Goal: Book appointment/travel/reservation

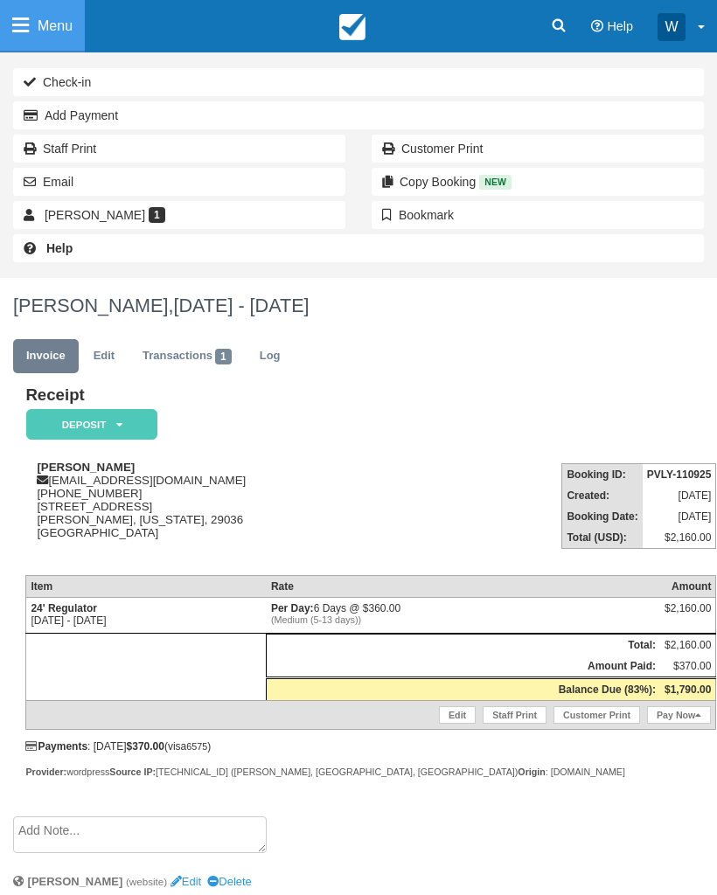
click at [30, 28] on link "Menu" at bounding box center [42, 26] width 85 height 52
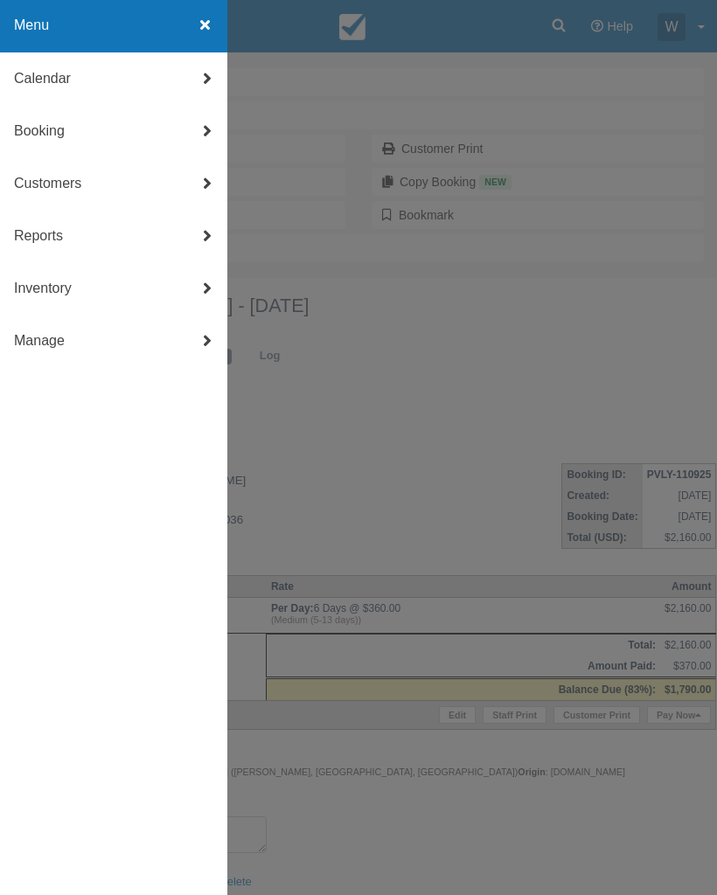
click at [57, 132] on link "Booking" at bounding box center [113, 131] width 227 height 52
click at [87, 285] on link "New Booking" at bounding box center [113, 289] width 227 height 52
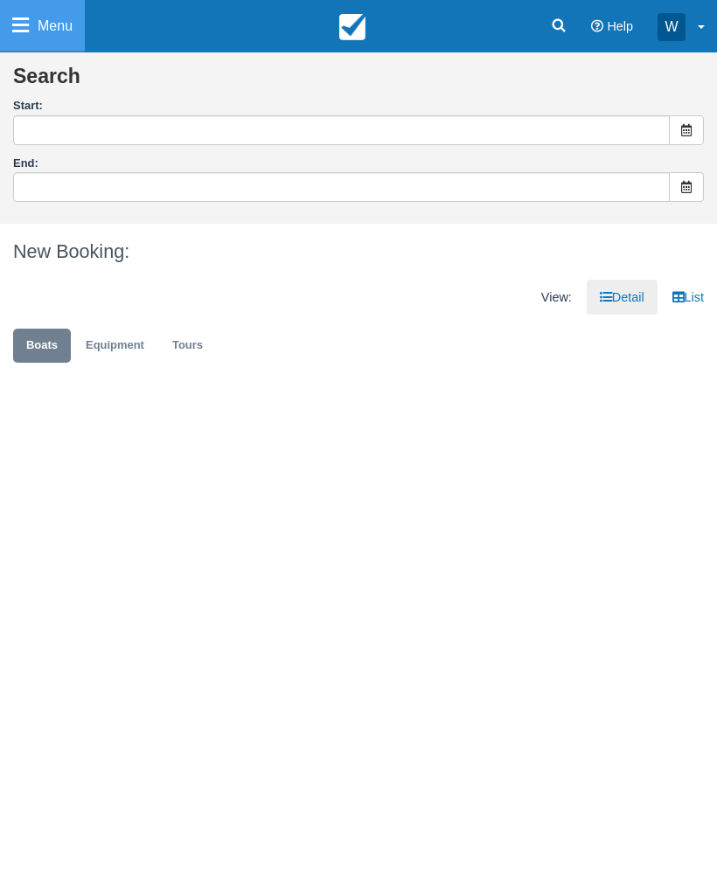
type input "[DATE]"
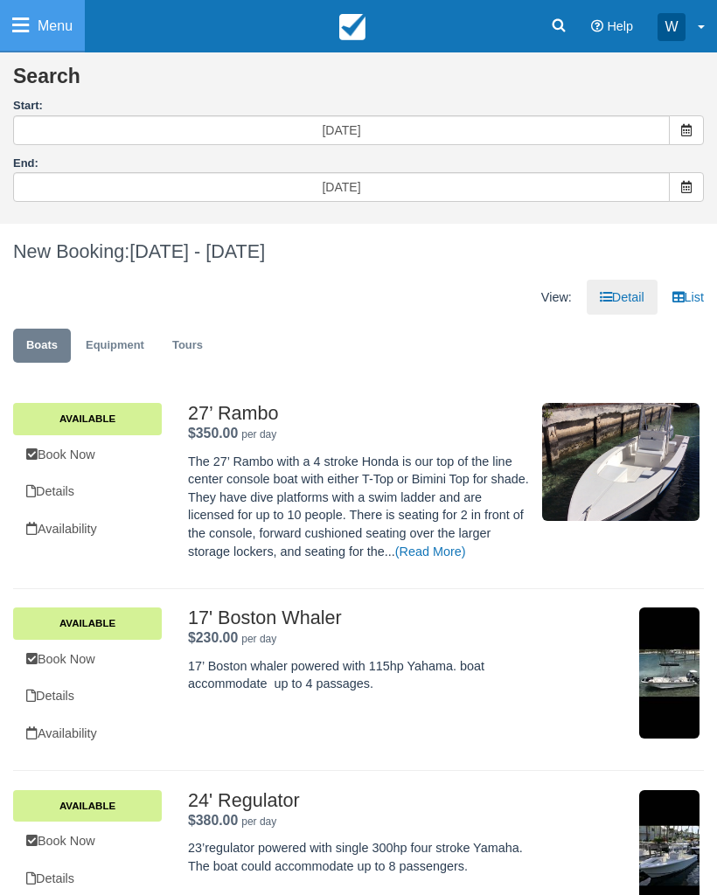
click at [677, 129] on span at bounding box center [686, 130] width 35 height 30
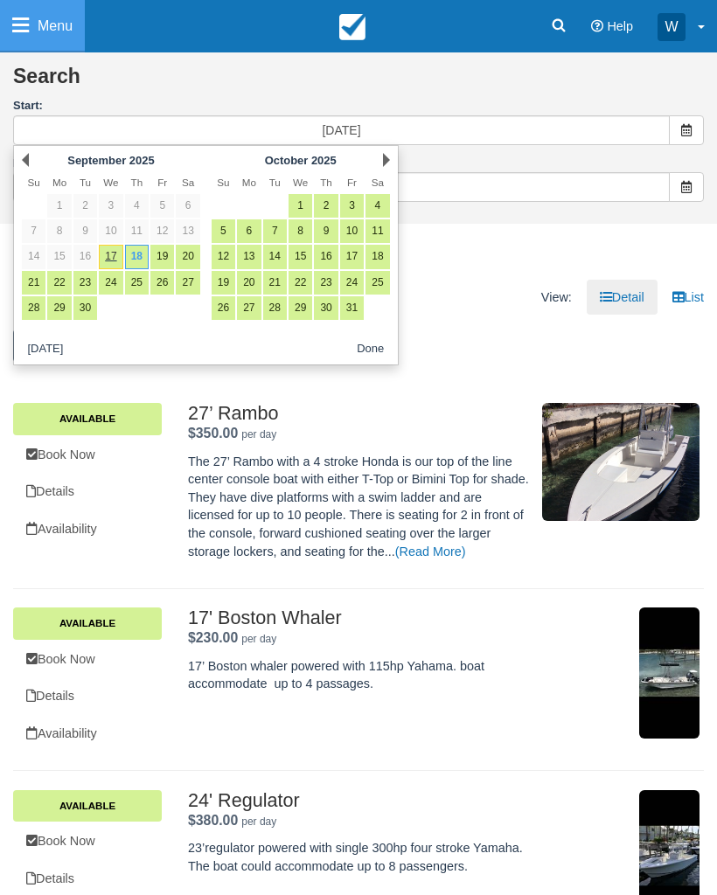
click at [387, 160] on link "Next" at bounding box center [386, 160] width 7 height 14
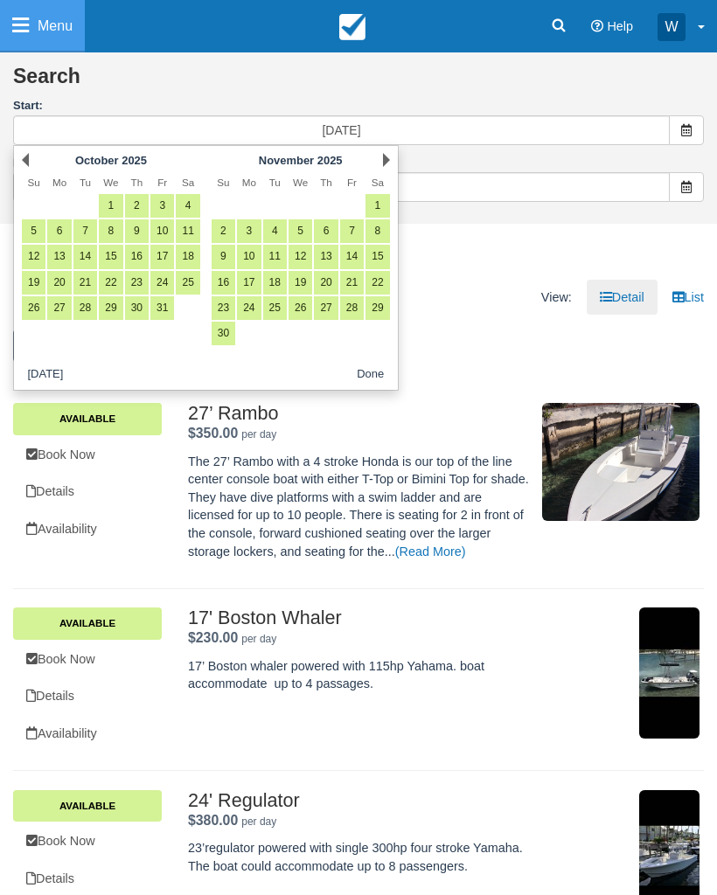
click at [383, 165] on link "Next" at bounding box center [386, 160] width 7 height 14
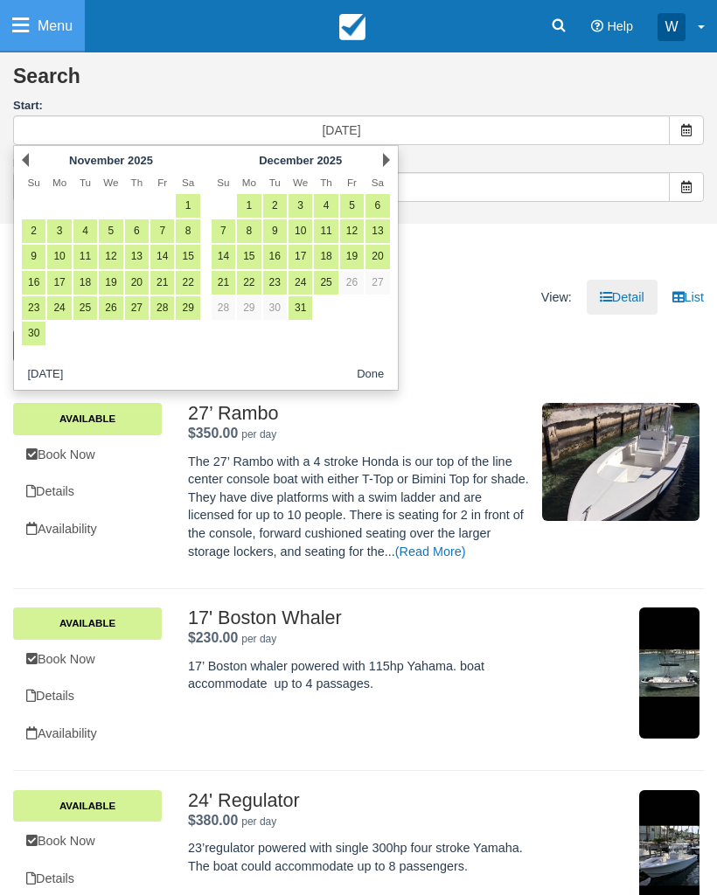
click at [385, 167] on link "Next" at bounding box center [386, 160] width 7 height 14
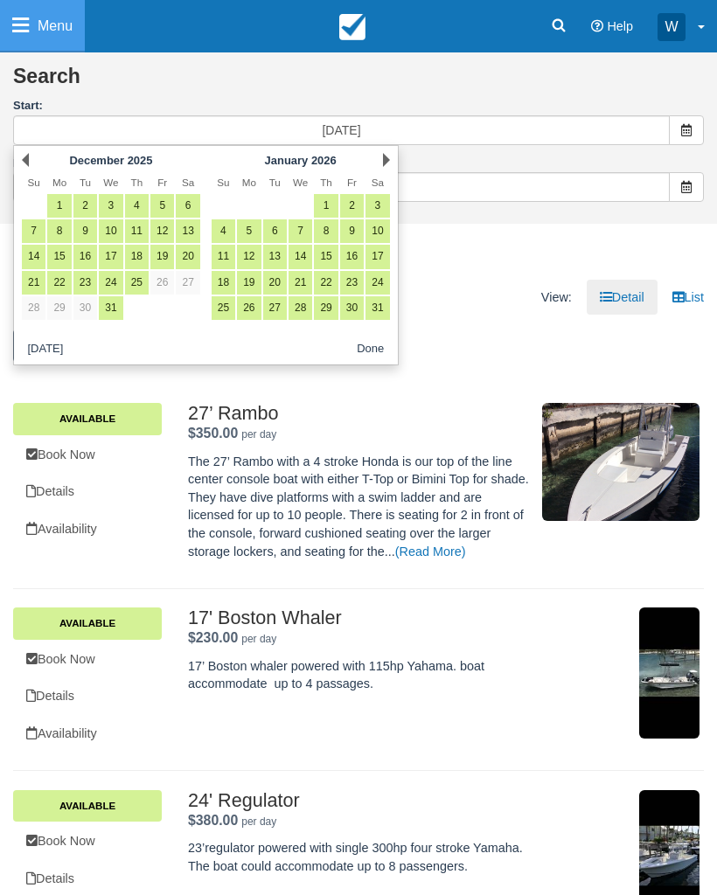
click at [385, 160] on link "Next" at bounding box center [386, 160] width 7 height 14
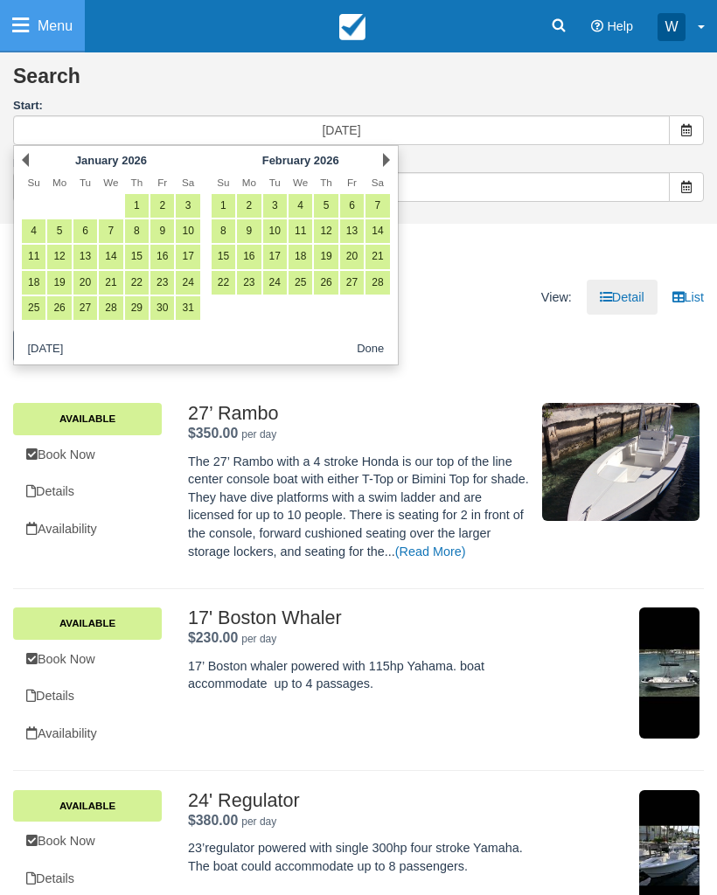
click at [382, 170] on div "Next February 2026" at bounding box center [300, 160] width 190 height 24
click at [383, 175] on th "Sa" at bounding box center [376, 183] width 25 height 21
click at [384, 168] on div "Next February 2026" at bounding box center [300, 160] width 190 height 24
click at [378, 167] on div "Next February 2026" at bounding box center [300, 160] width 190 height 24
click at [384, 159] on link "Next" at bounding box center [386, 160] width 7 height 14
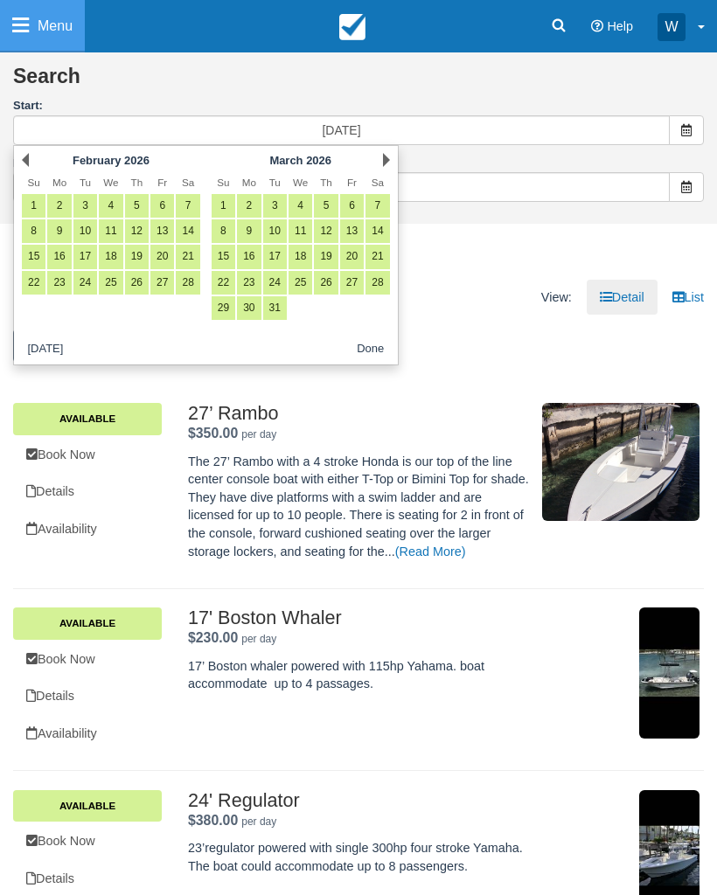
click at [385, 157] on link "Next" at bounding box center [386, 160] width 7 height 14
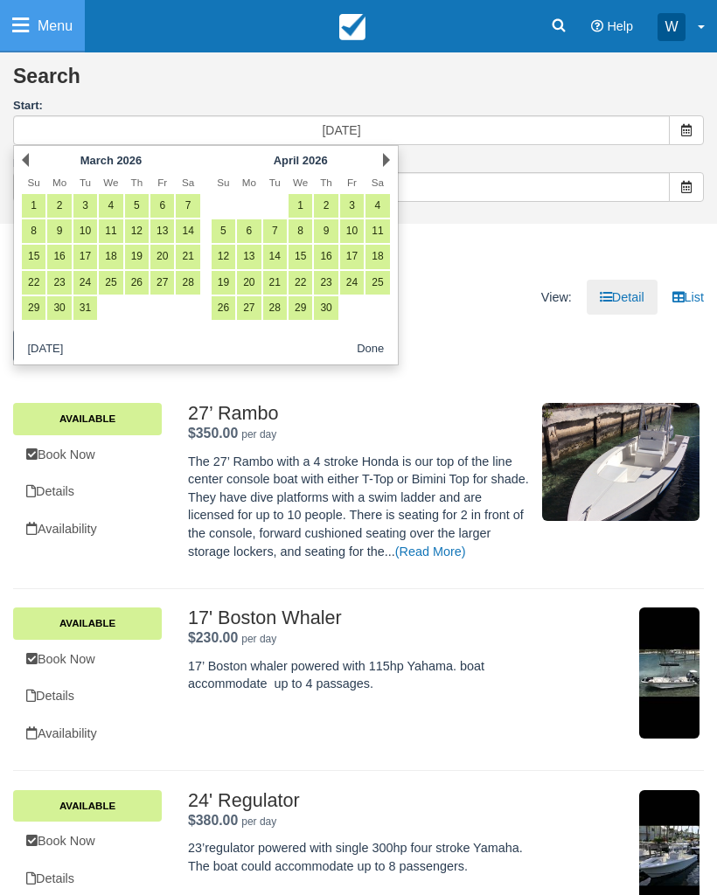
click at [385, 159] on link "Next" at bounding box center [386, 160] width 7 height 14
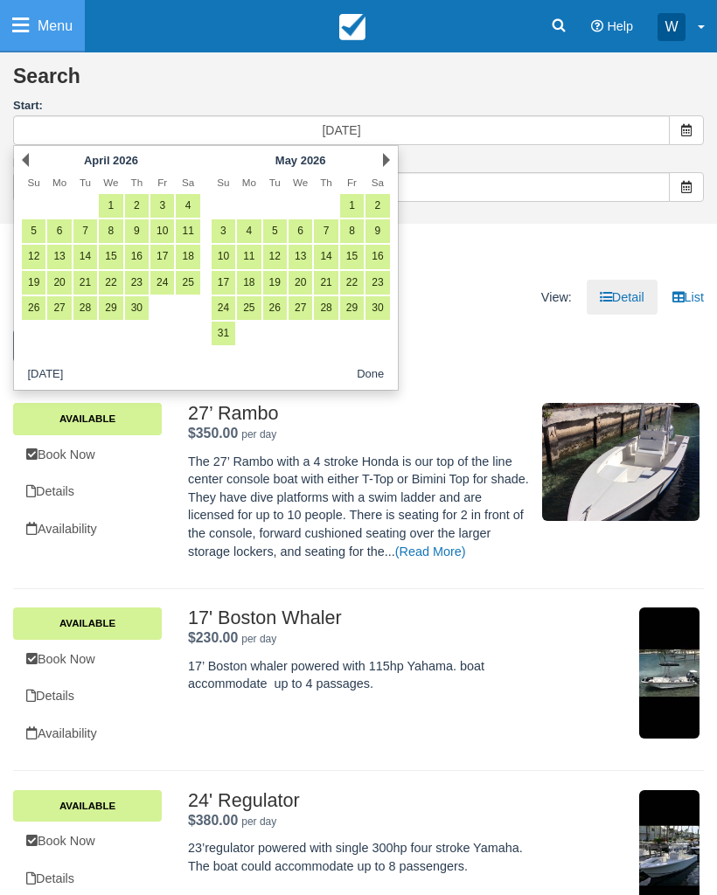
click at [385, 159] on link "Next" at bounding box center [386, 160] width 7 height 14
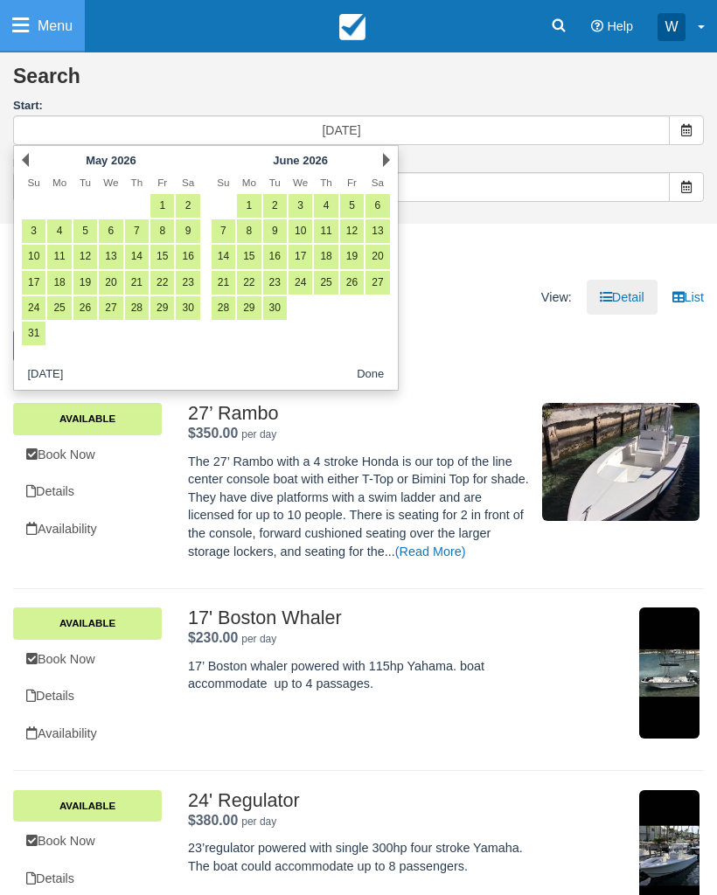
click at [387, 161] on link "Next" at bounding box center [386, 160] width 7 height 14
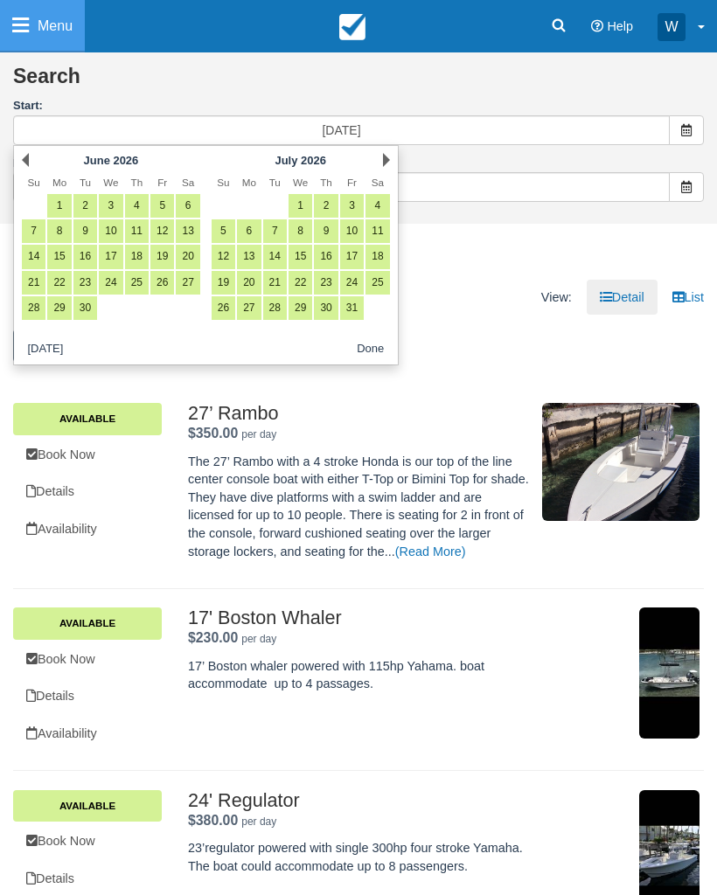
click at [351, 205] on link "3" at bounding box center [352, 206] width 24 height 24
type input "07/03/26"
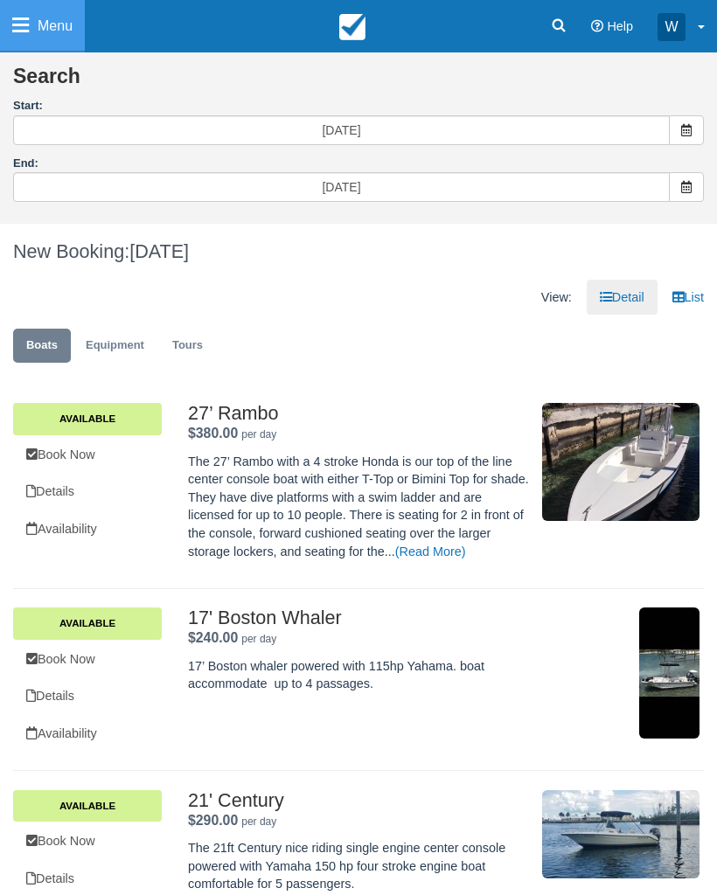
click at [683, 177] on span at bounding box center [686, 187] width 35 height 30
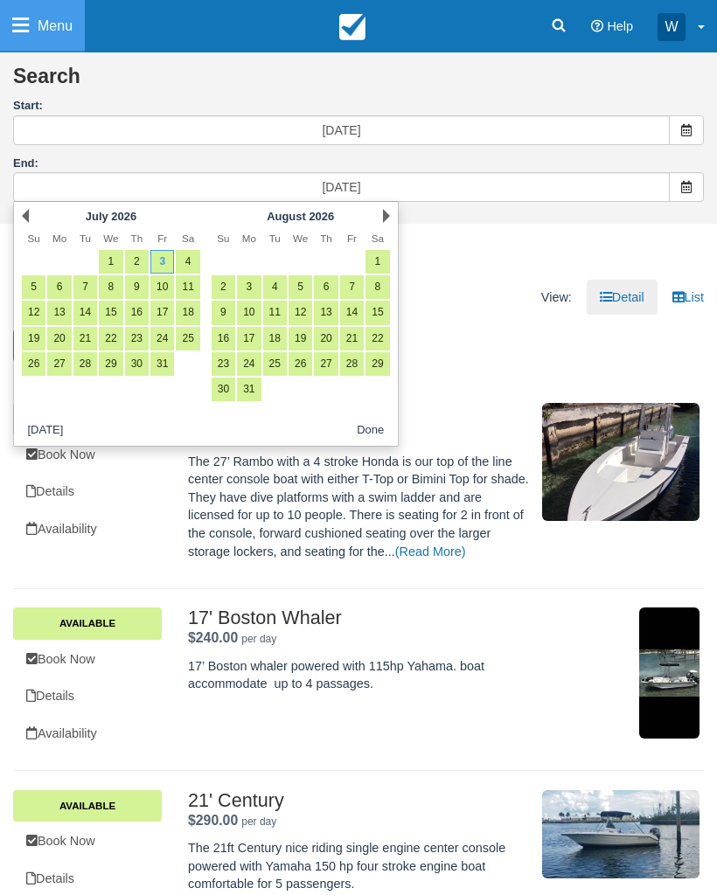
click at [33, 285] on link "5" at bounding box center [34, 287] width 24 height 24
type input "07/05/26"
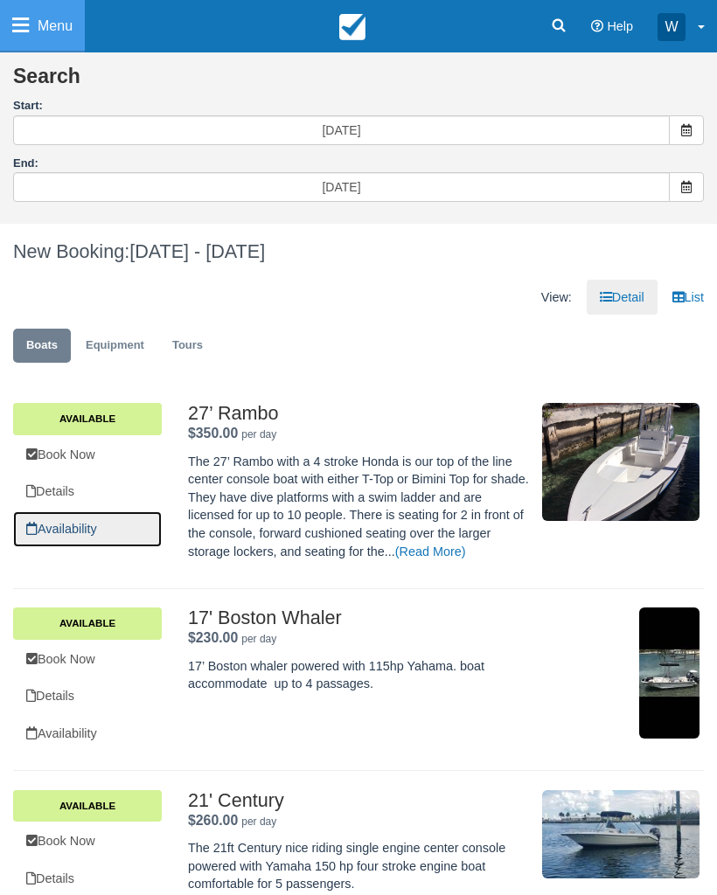
click at [84, 519] on link "Availability" at bounding box center [87, 529] width 149 height 36
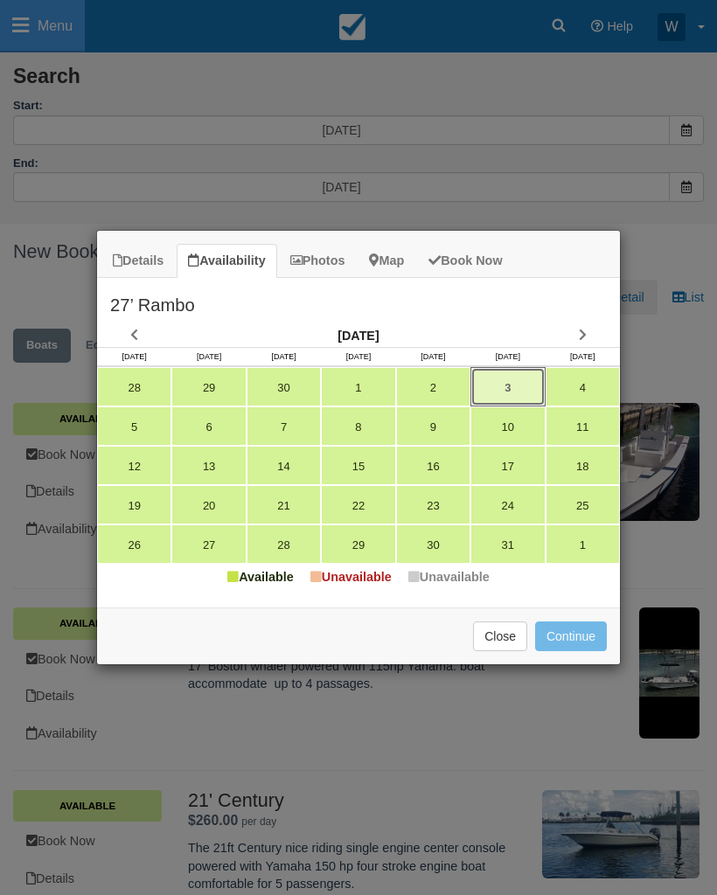
click at [510, 392] on link "3" at bounding box center [507, 386] width 74 height 39
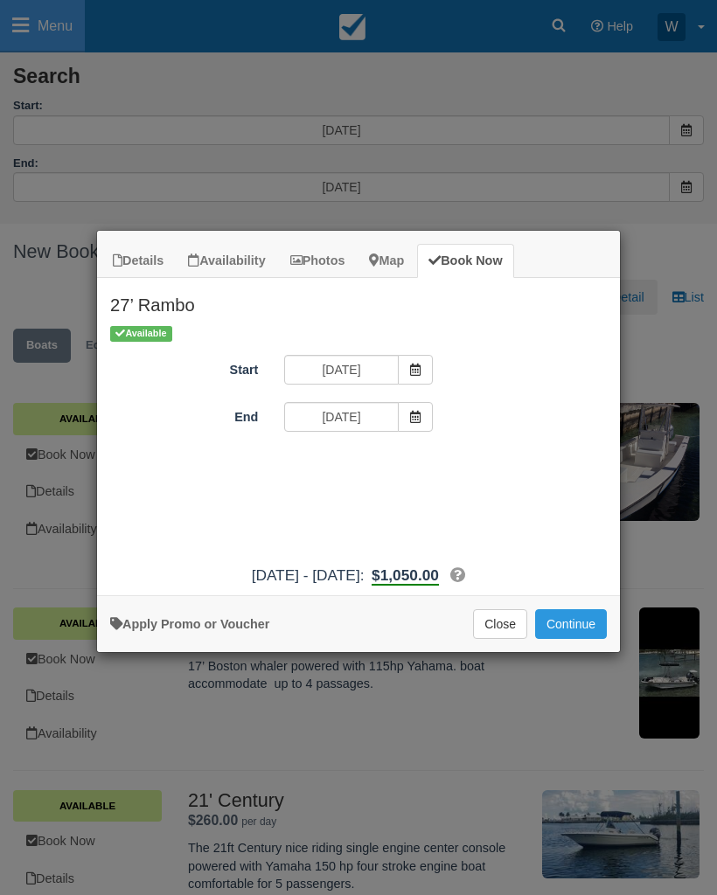
click at [566, 628] on button "Continue" at bounding box center [571, 624] width 72 height 30
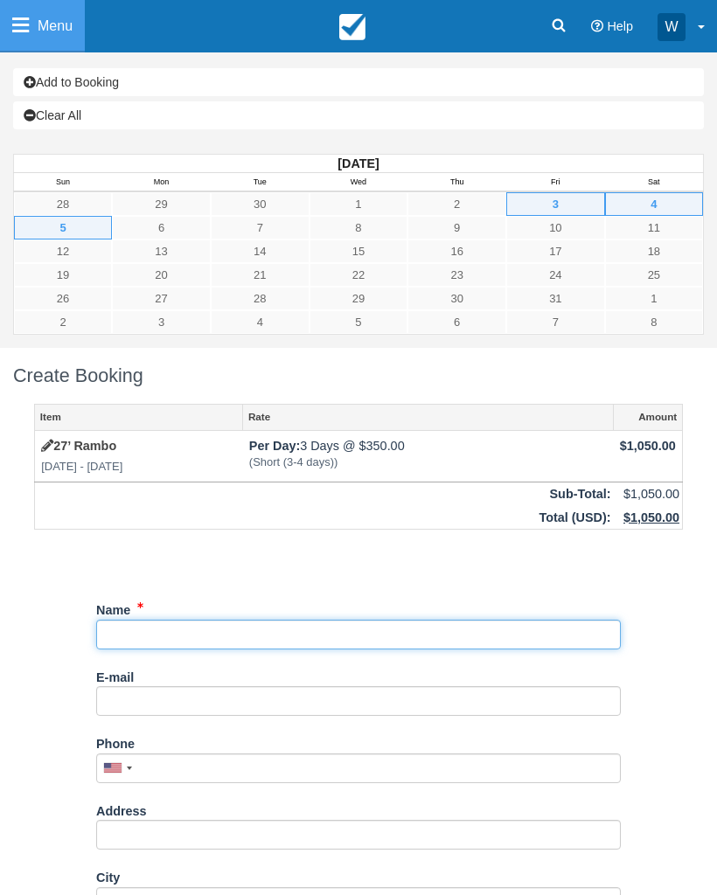
click at [243, 628] on input "Name" at bounding box center [358, 635] width 524 height 30
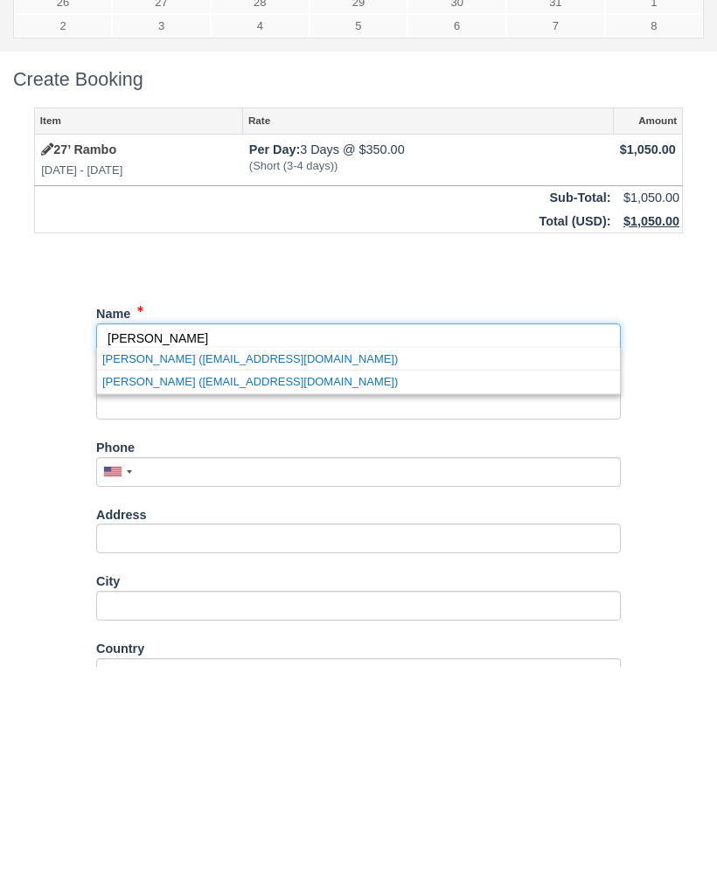
click at [315, 576] on link "Maria Monroe (mkallasm@aol.com)" at bounding box center [358, 587] width 523 height 22
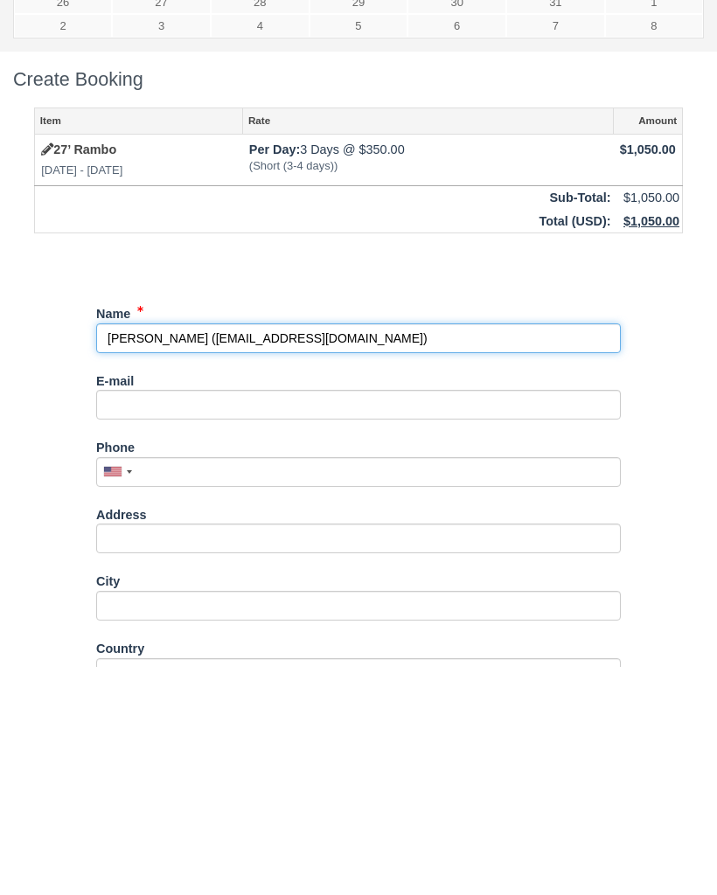
type input "[PERSON_NAME]"
type input "mkallasm@aol.com"
type input "+17606329699"
type input "123 11th St"
type input "Del Mar"
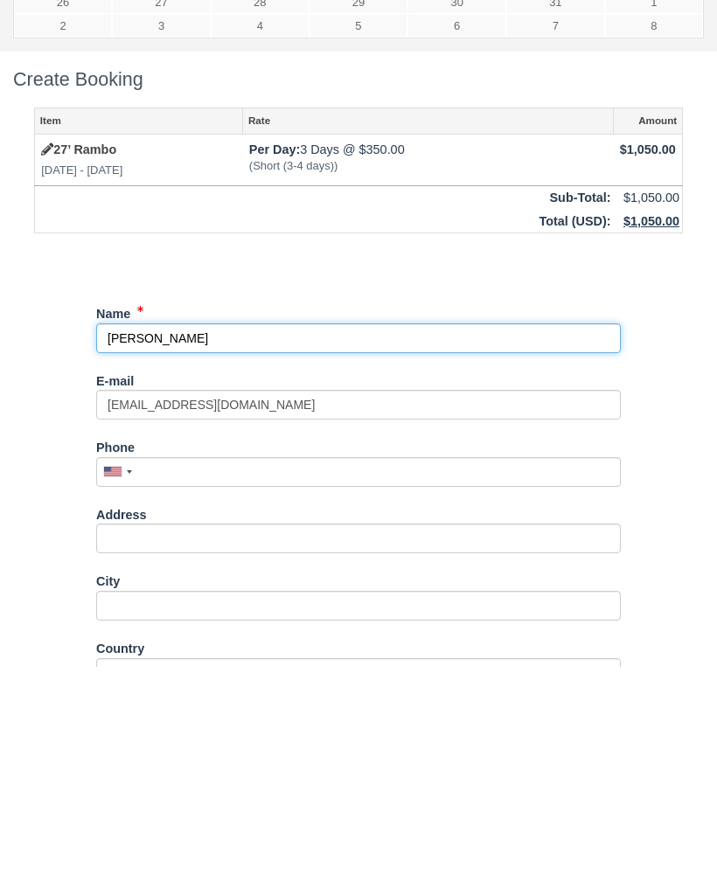
select select "US"
select select
type input "92014"
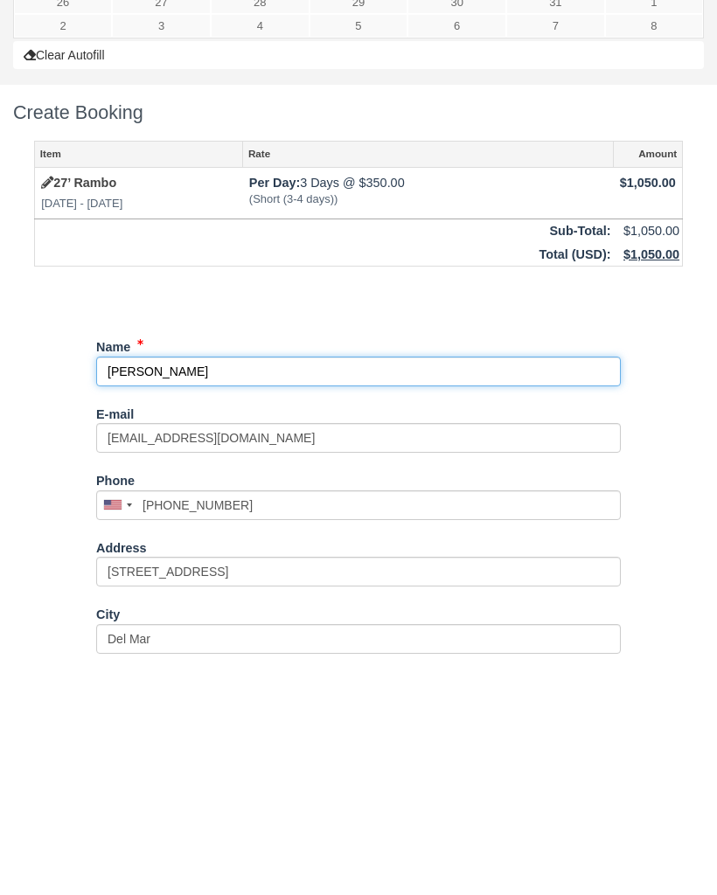
select select "CA"
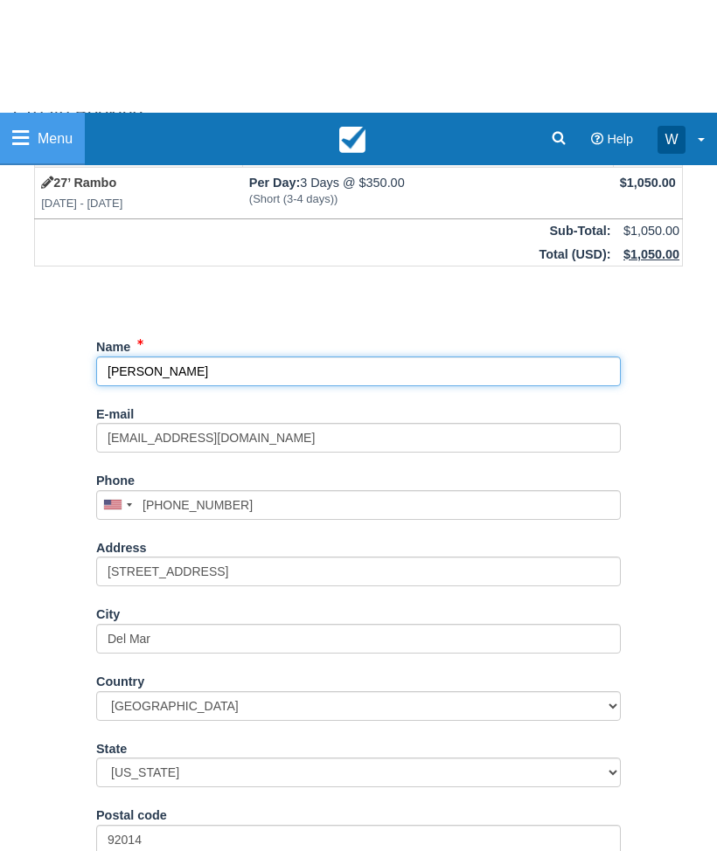
scroll to position [431, 0]
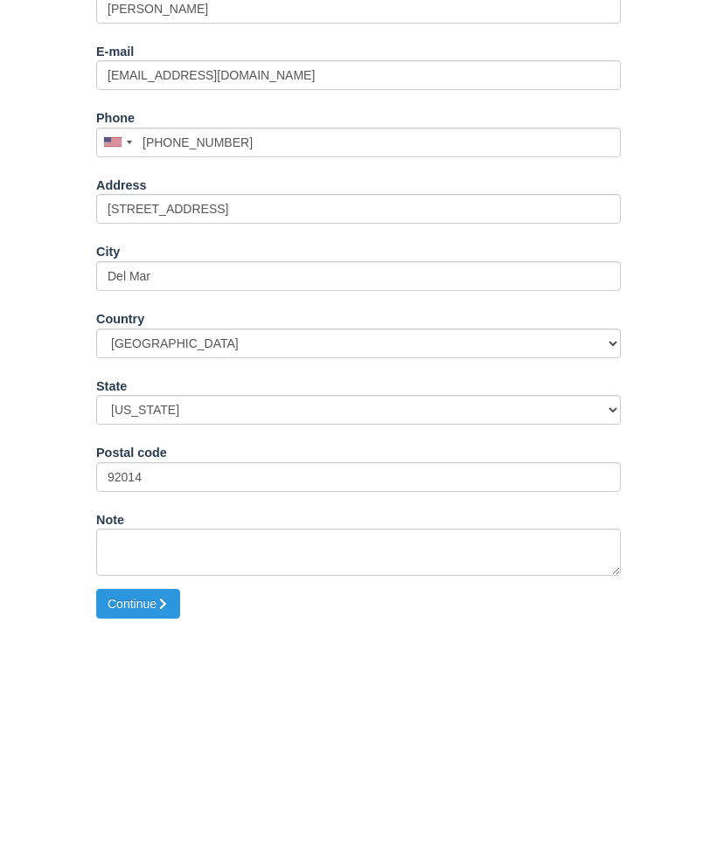
click at [157, 817] on button "Continue" at bounding box center [138, 832] width 84 height 30
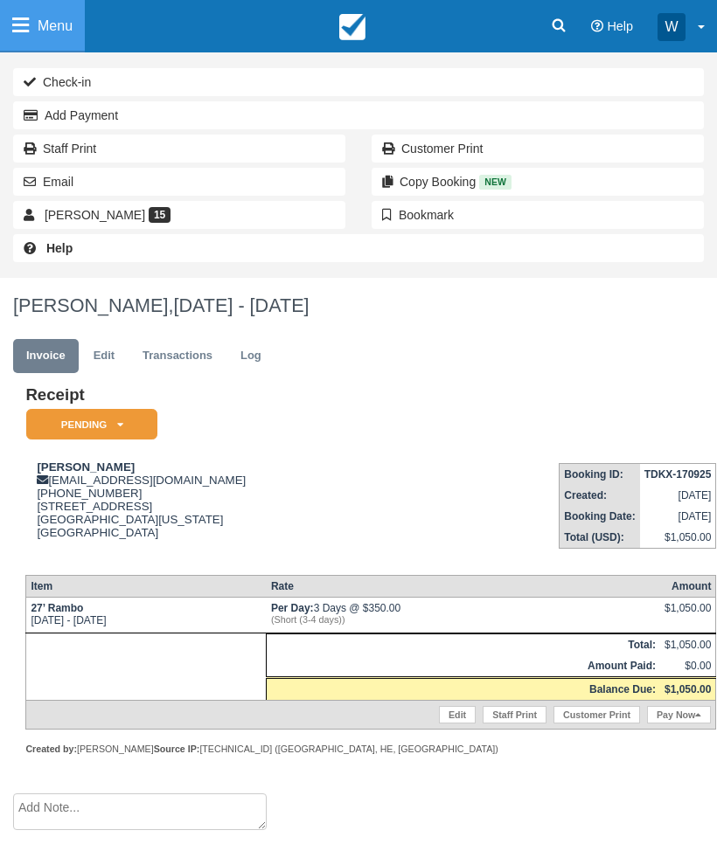
click at [118, 420] on icon at bounding box center [120, 425] width 6 height 10
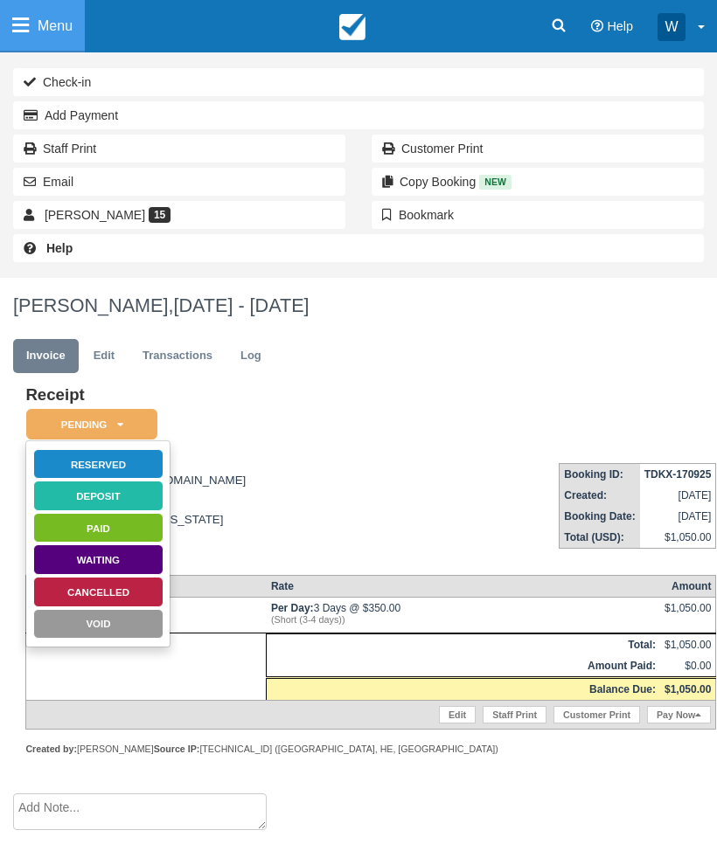
click at [154, 463] on link "Reserved" at bounding box center [98, 464] width 131 height 31
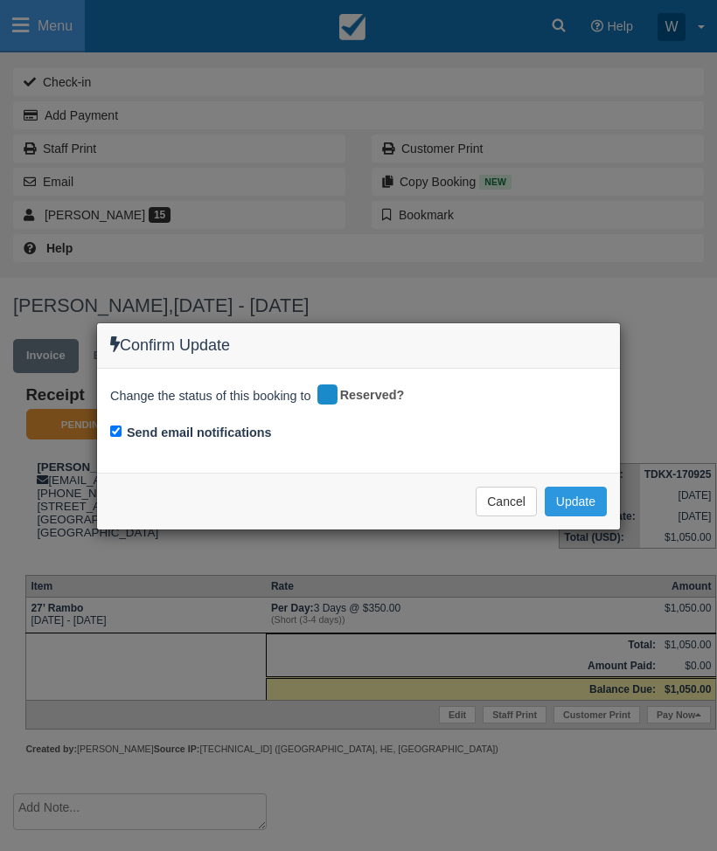
click at [115, 430] on input "Send email notifications" at bounding box center [115, 431] width 11 height 11
checkbox input "false"
click at [587, 493] on button "Update" at bounding box center [576, 502] width 62 height 30
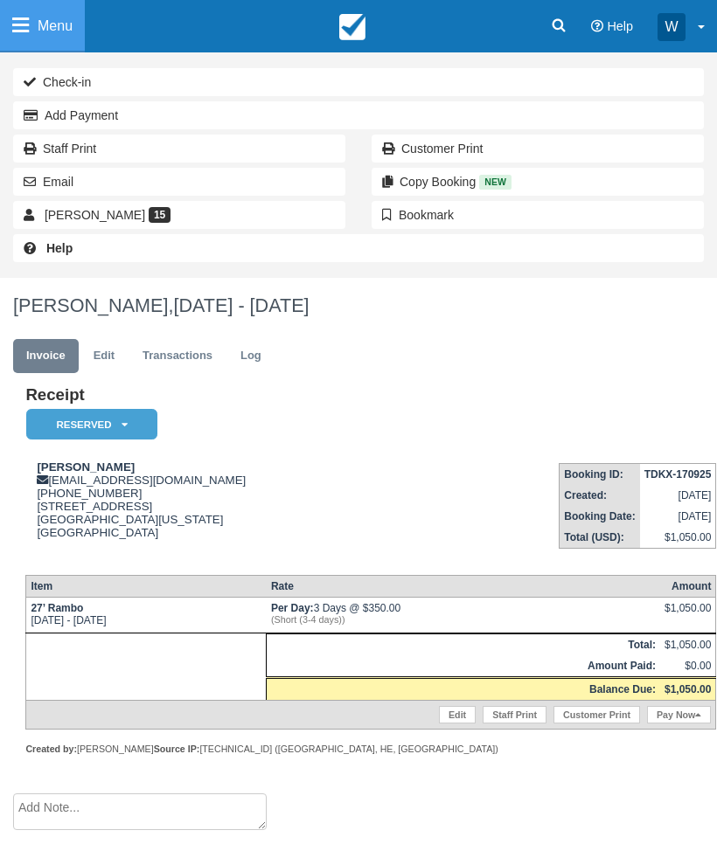
click at [22, 32] on icon at bounding box center [20, 25] width 17 height 19
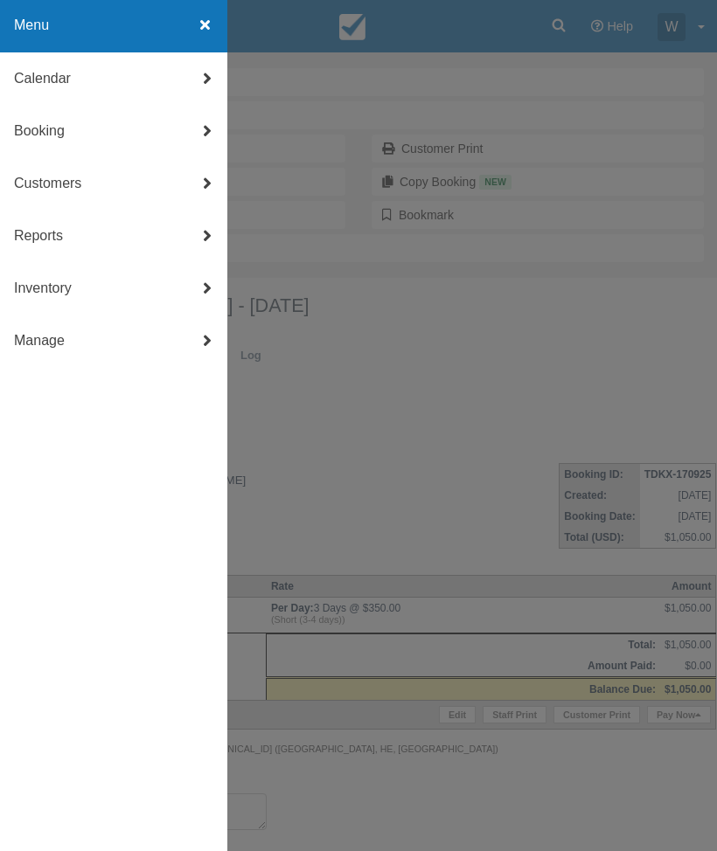
click at [54, 136] on link "Booking" at bounding box center [113, 131] width 227 height 52
click at [89, 298] on link "New Booking" at bounding box center [113, 289] width 227 height 52
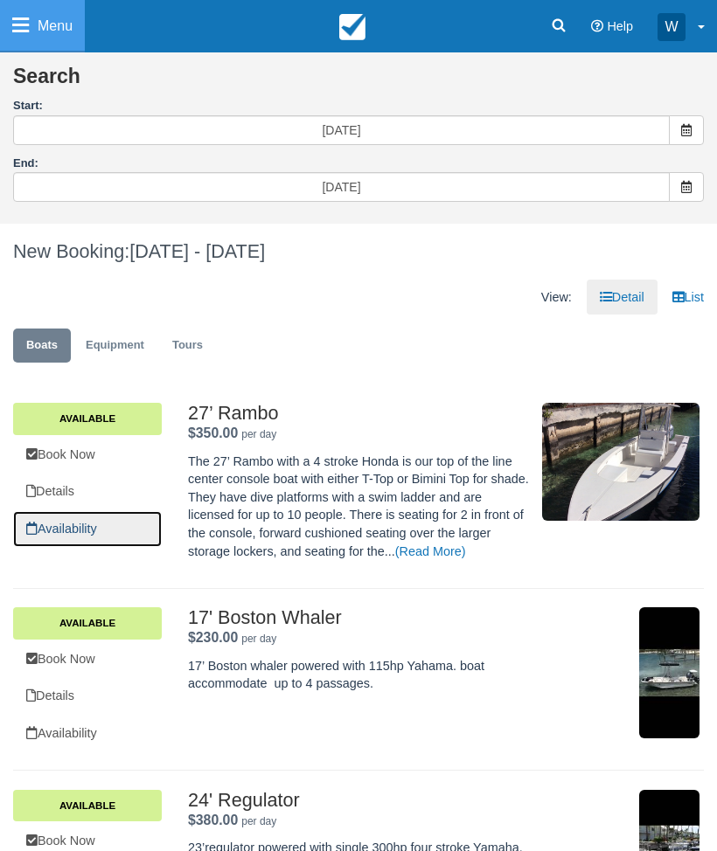
click at [85, 521] on link "Availability" at bounding box center [87, 529] width 149 height 36
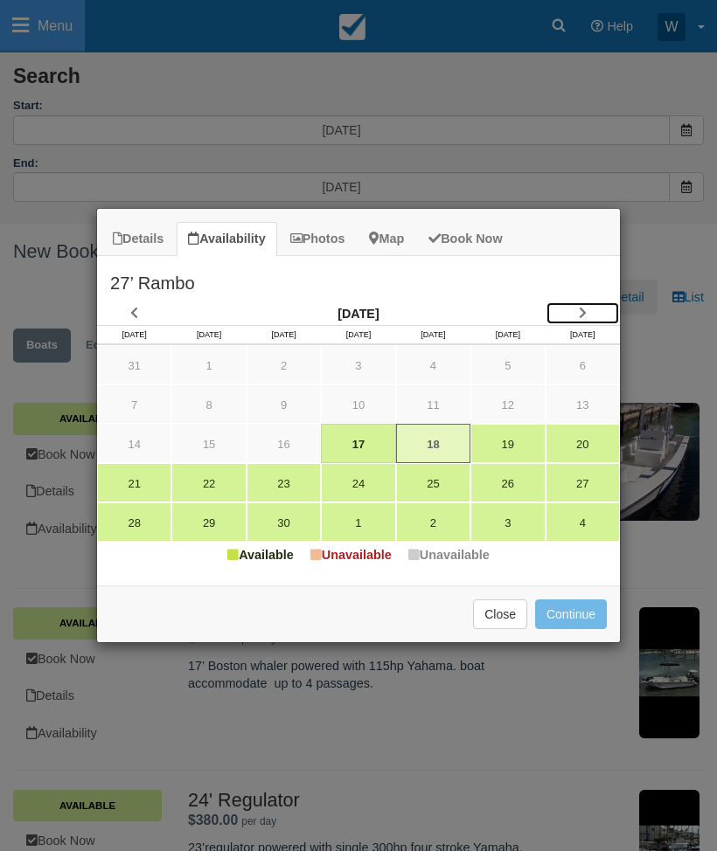
click at [585, 311] on icon "Item Modal" at bounding box center [583, 313] width 8 height 12
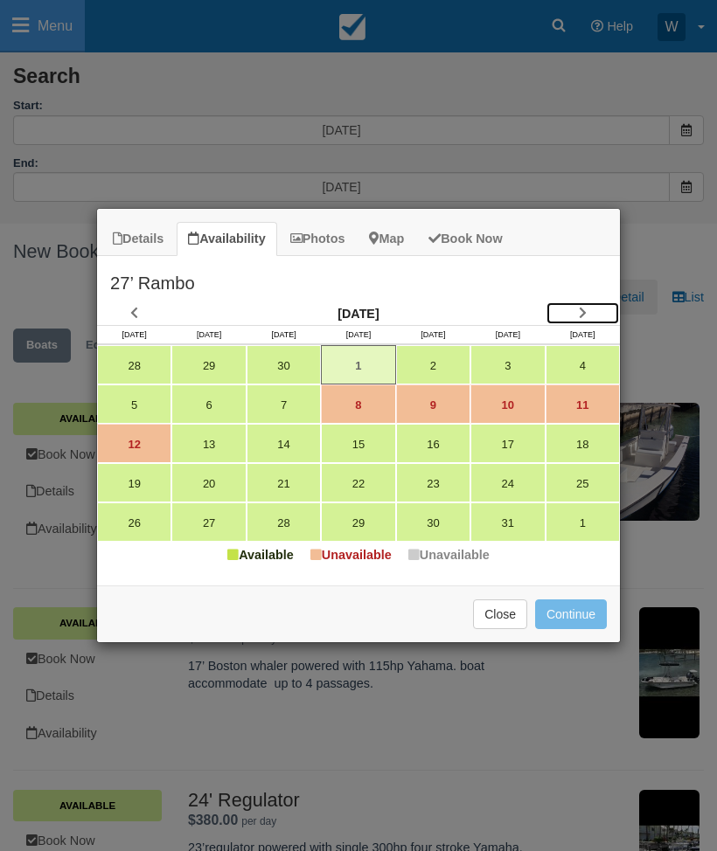
click at [584, 314] on icon "Item Modal" at bounding box center [583, 313] width 8 height 12
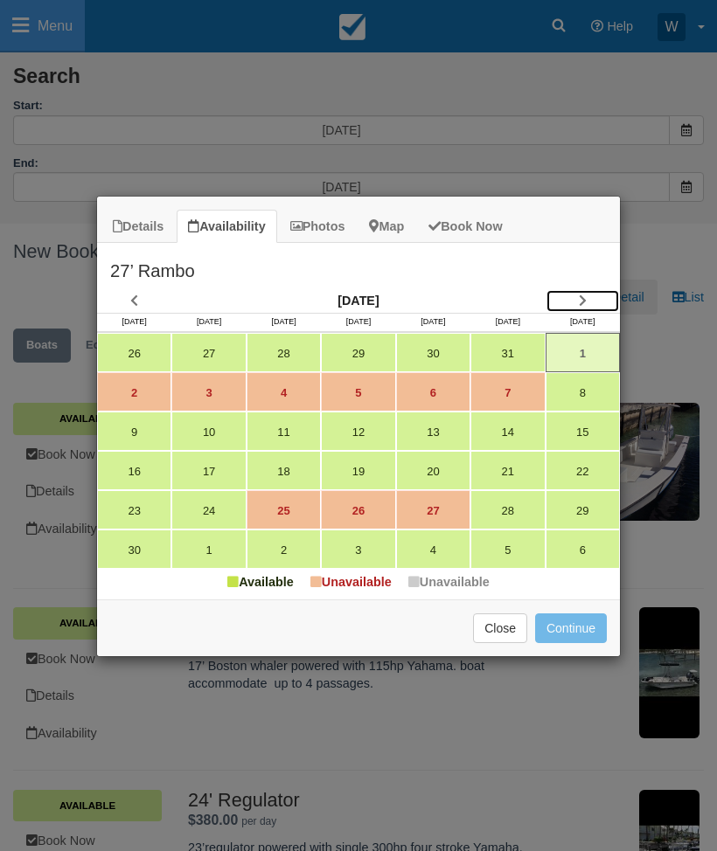
click at [580, 298] on icon "Item Modal" at bounding box center [583, 301] width 8 height 12
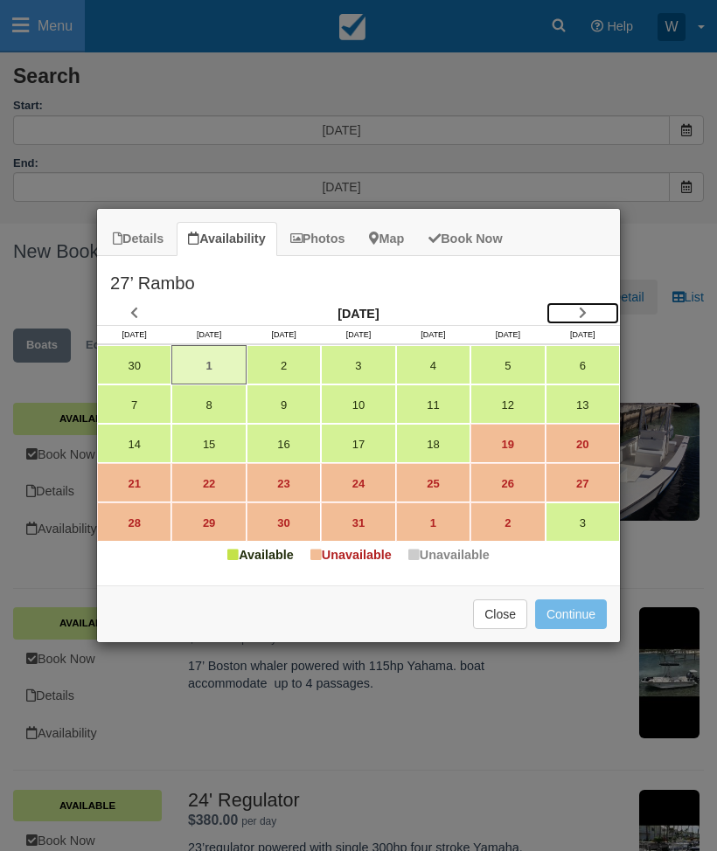
click at [582, 307] on icon "Item Modal" at bounding box center [583, 313] width 8 height 12
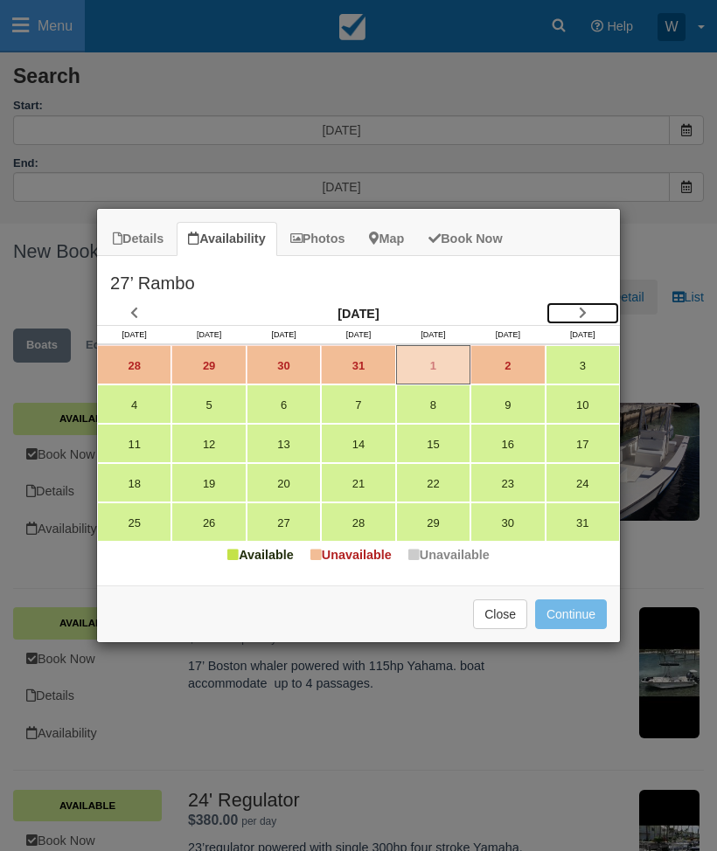
click at [586, 304] on link "Item Modal" at bounding box center [582, 314] width 74 height 24
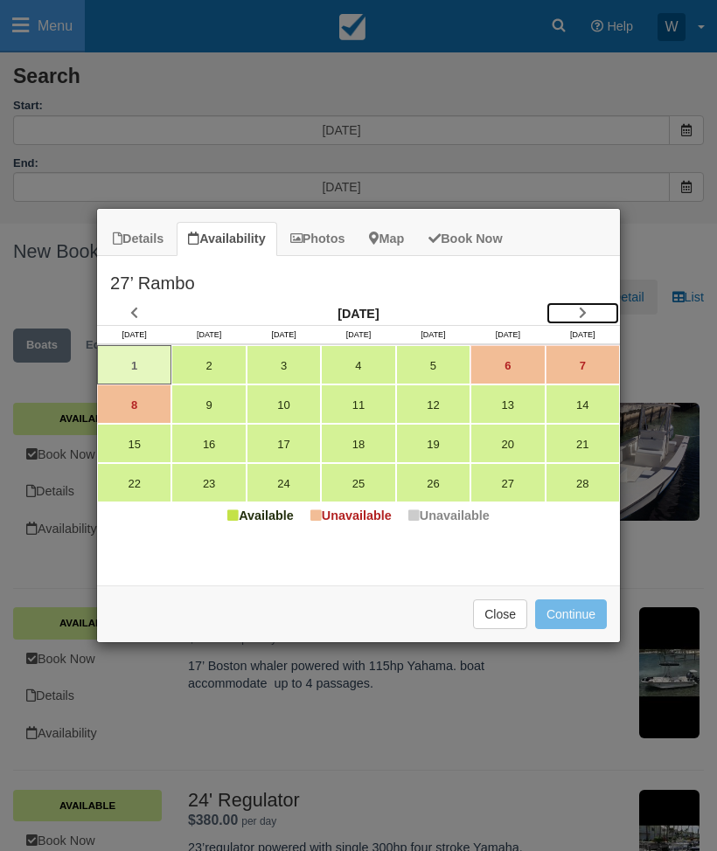
click at [583, 316] on icon "Item Modal" at bounding box center [583, 313] width 8 height 12
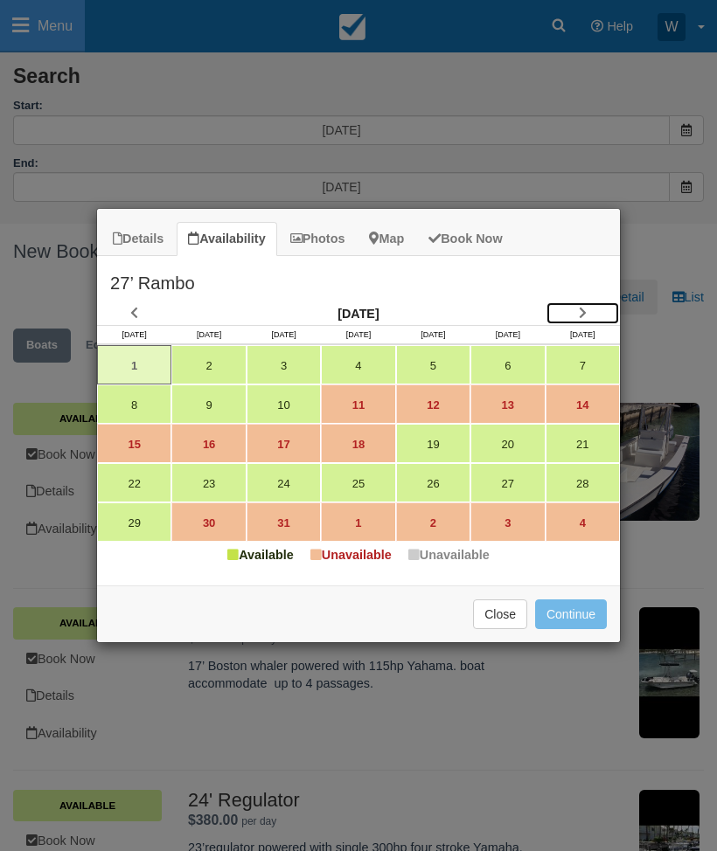
click at [582, 311] on icon "Item Modal" at bounding box center [583, 313] width 8 height 12
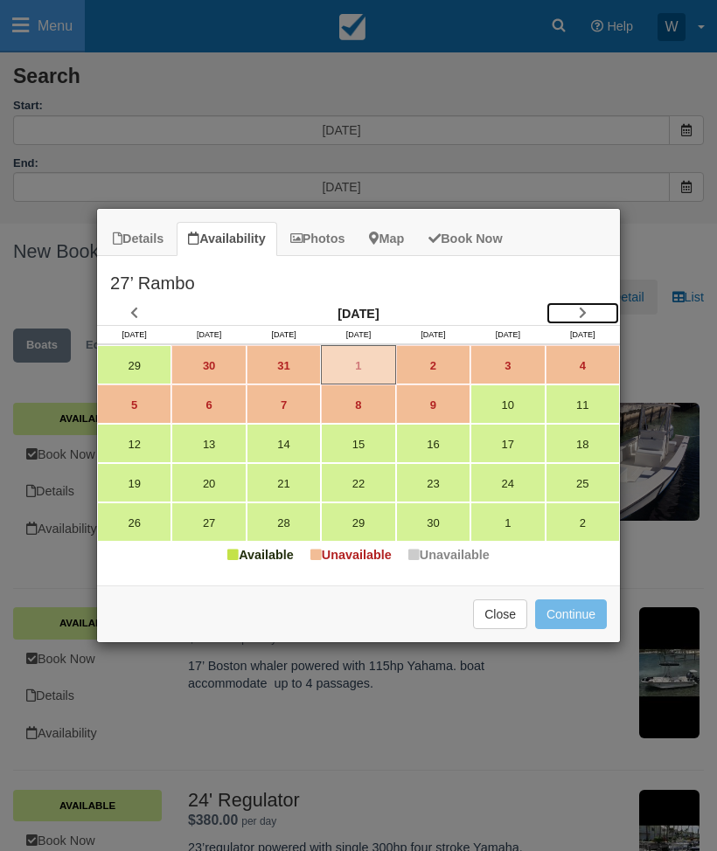
click at [583, 312] on icon "Item Modal" at bounding box center [583, 313] width 8 height 12
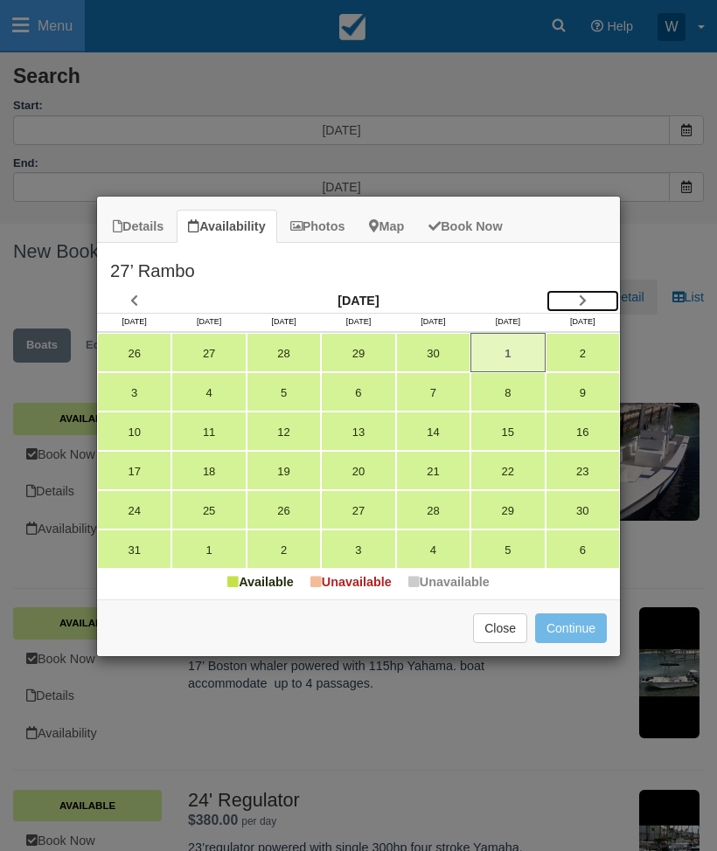
click at [581, 302] on icon "Item Modal" at bounding box center [583, 301] width 8 height 12
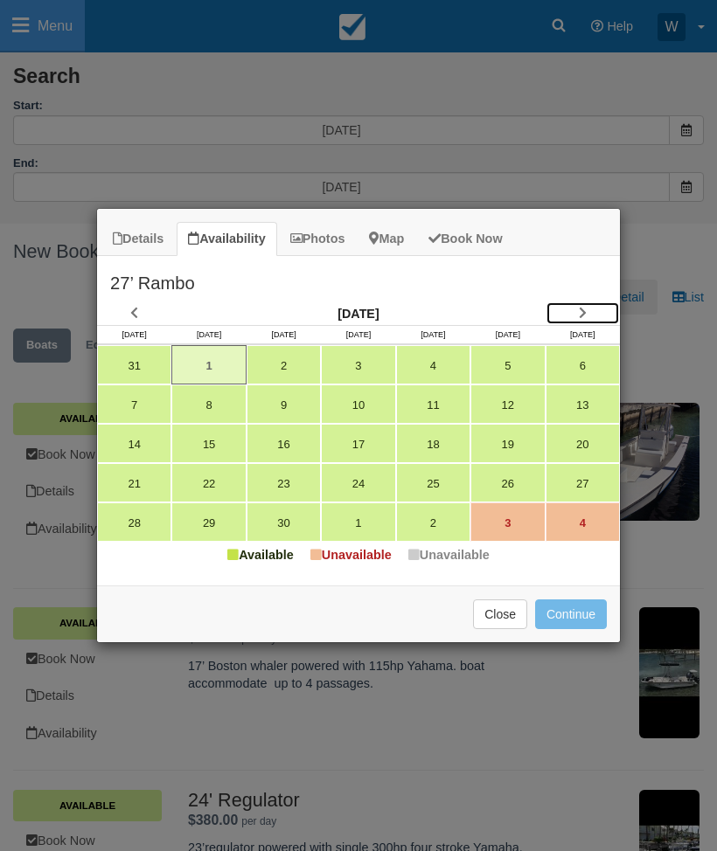
click at [575, 313] on link "Item Modal" at bounding box center [582, 314] width 74 height 24
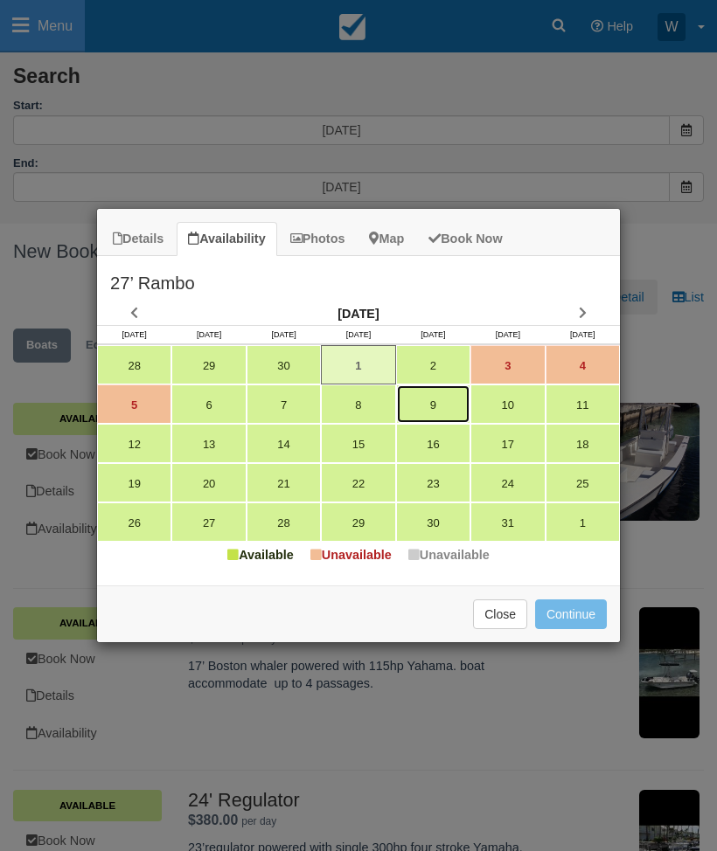
click at [441, 404] on link "9" at bounding box center [433, 404] width 74 height 39
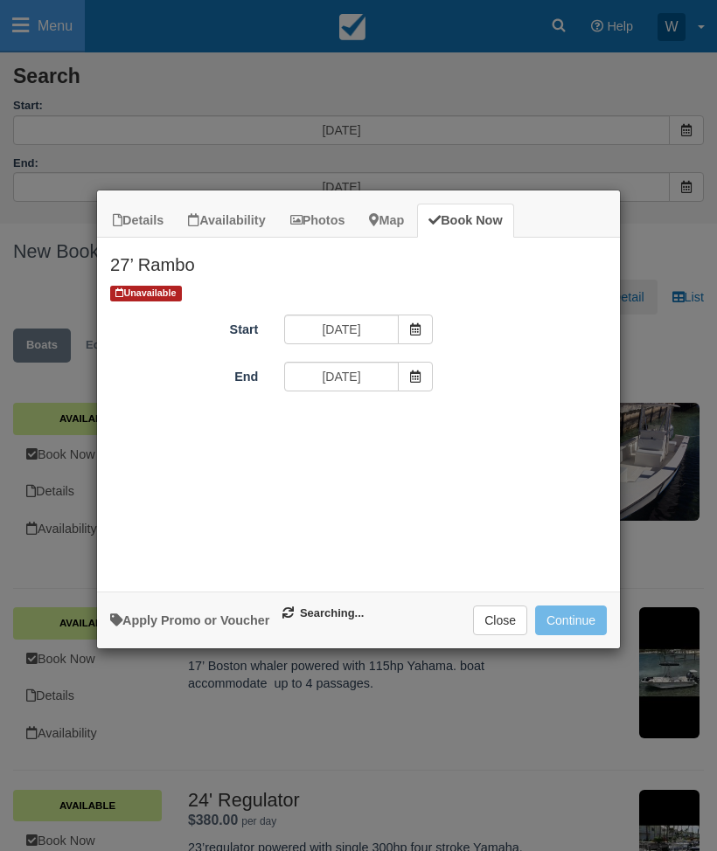
type input "07/09/26"
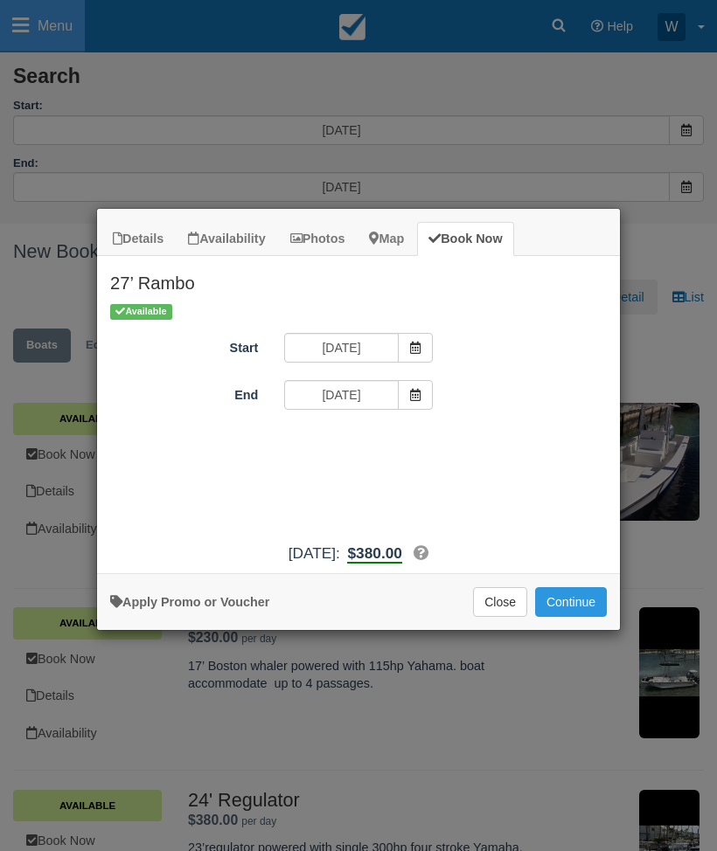
click at [413, 394] on icon "Item Modal" at bounding box center [415, 395] width 12 height 12
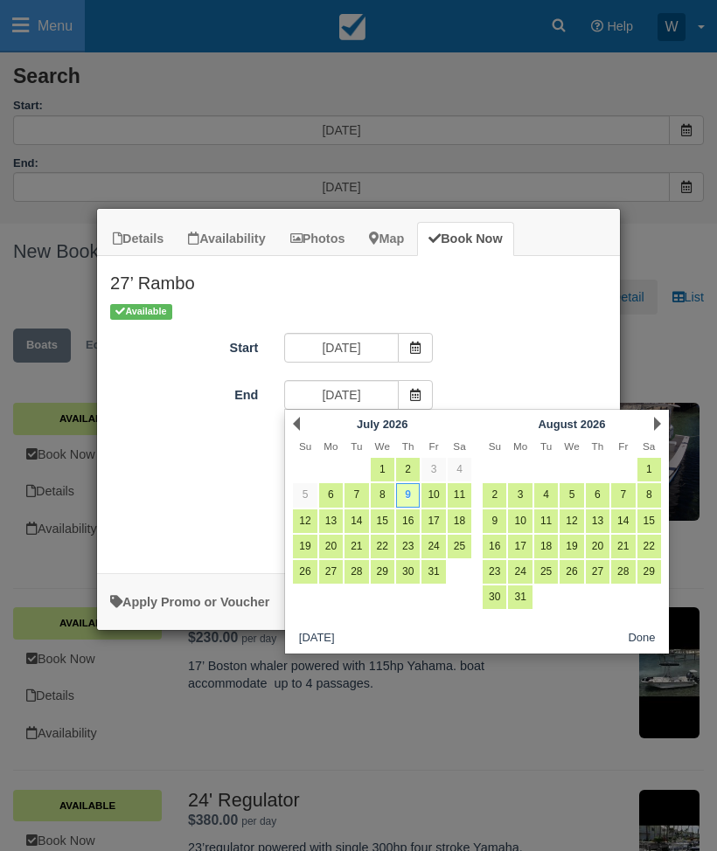
click at [465, 494] on link "11" at bounding box center [460, 495] width 24 height 24
type input "07/11/26"
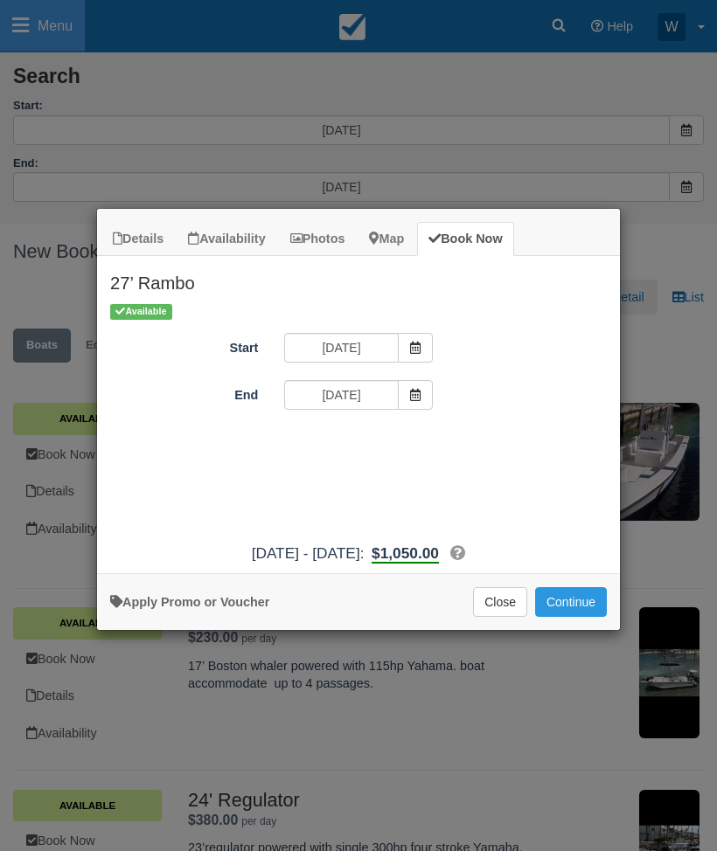
click at [581, 612] on button "Continue" at bounding box center [571, 602] width 72 height 30
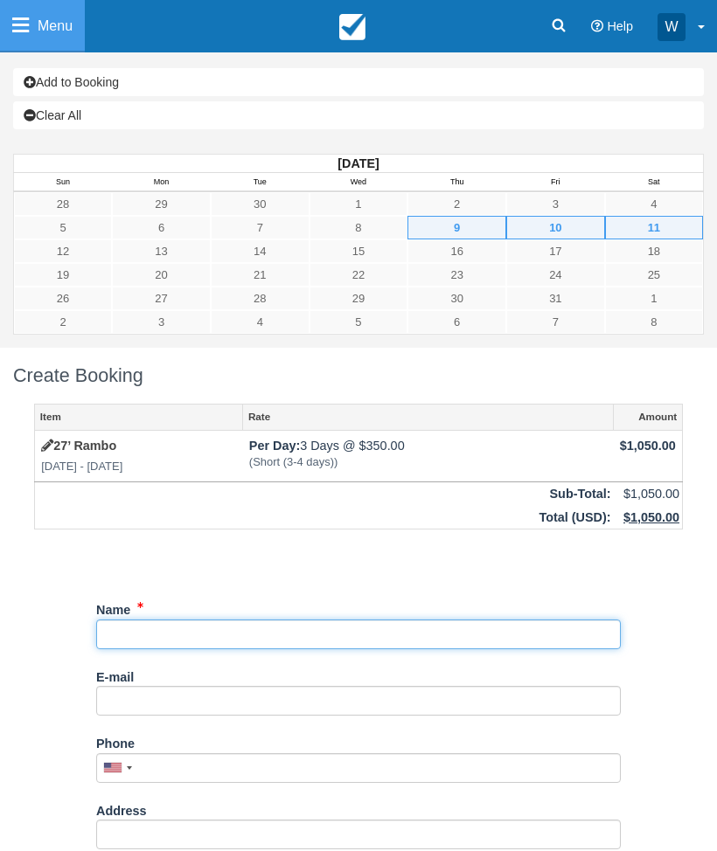
click at [295, 635] on input "Name" at bounding box center [358, 635] width 524 height 30
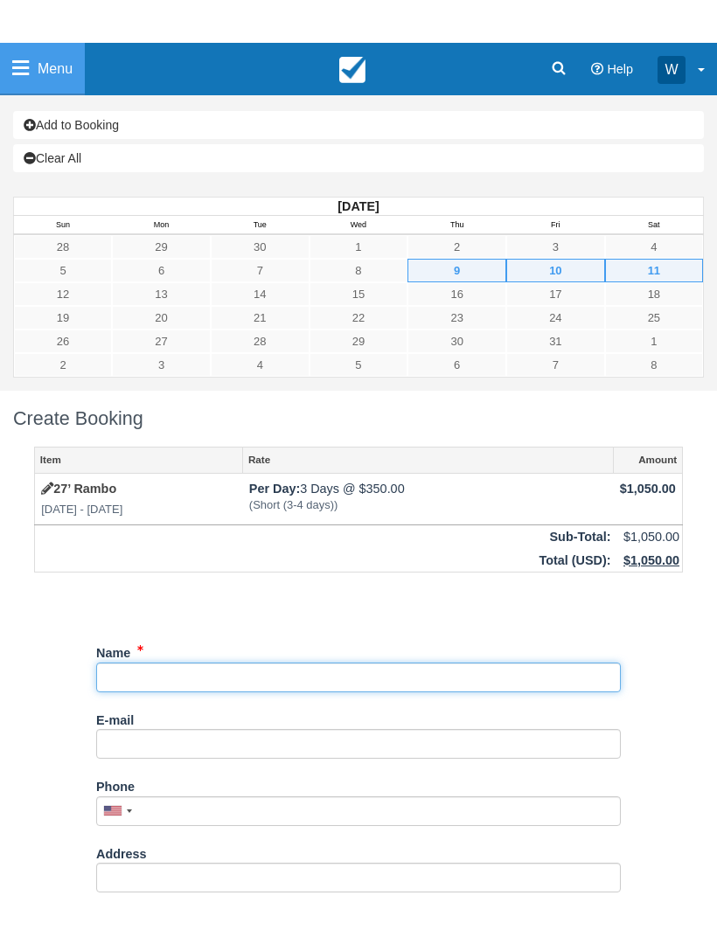
scroll to position [112, 0]
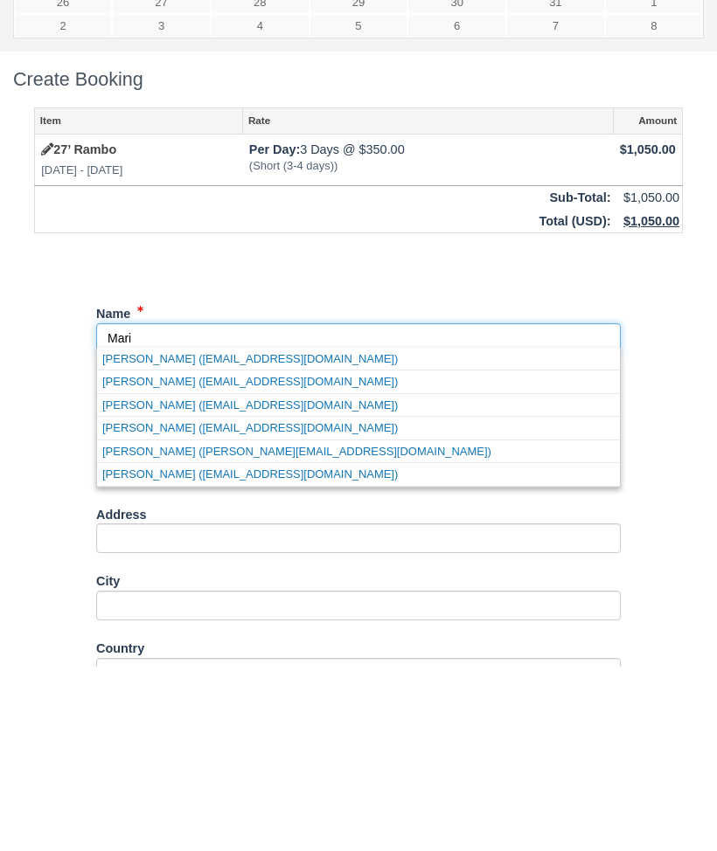
click at [339, 532] on link "Maria Monroe (mkallasm@aol.com)" at bounding box center [358, 543] width 523 height 22
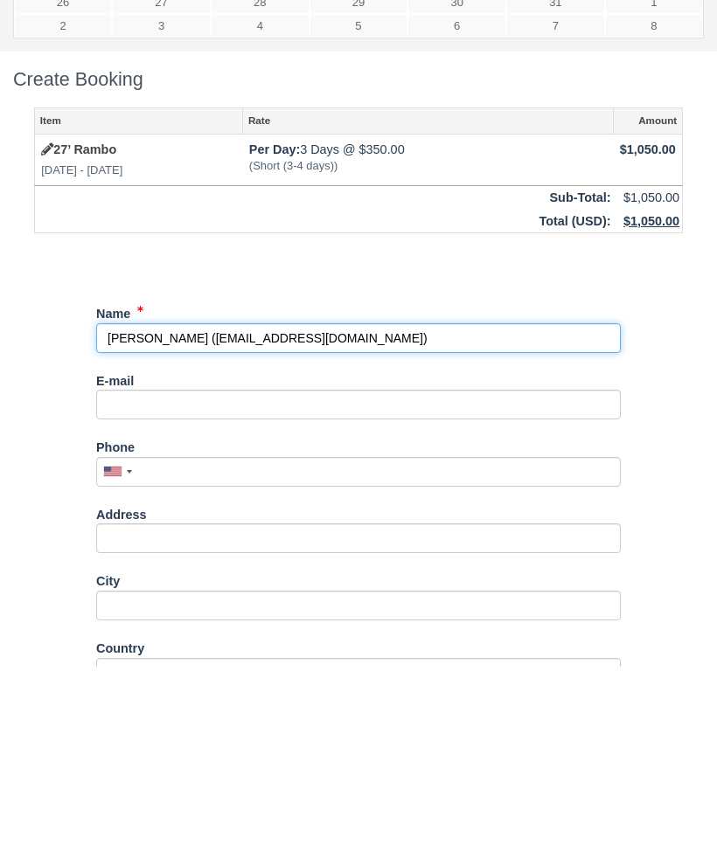
type input "[PERSON_NAME]"
type input "[EMAIL_ADDRESS][DOMAIN_NAME]"
type input "+17606329699"
type input "[STREET_ADDRESS]"
type input "Del Mar"
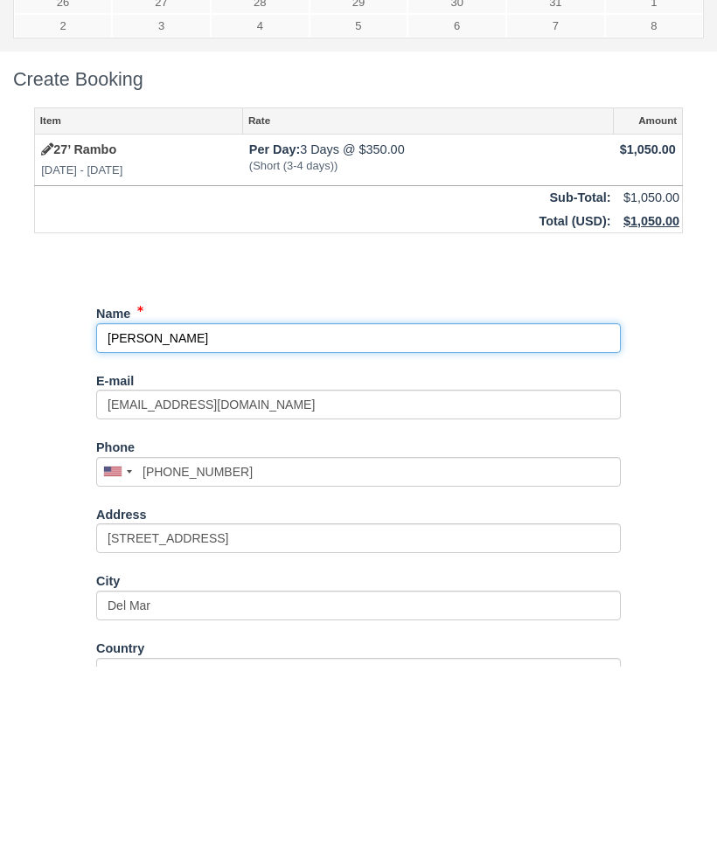
select select "US"
select select
type input "92014"
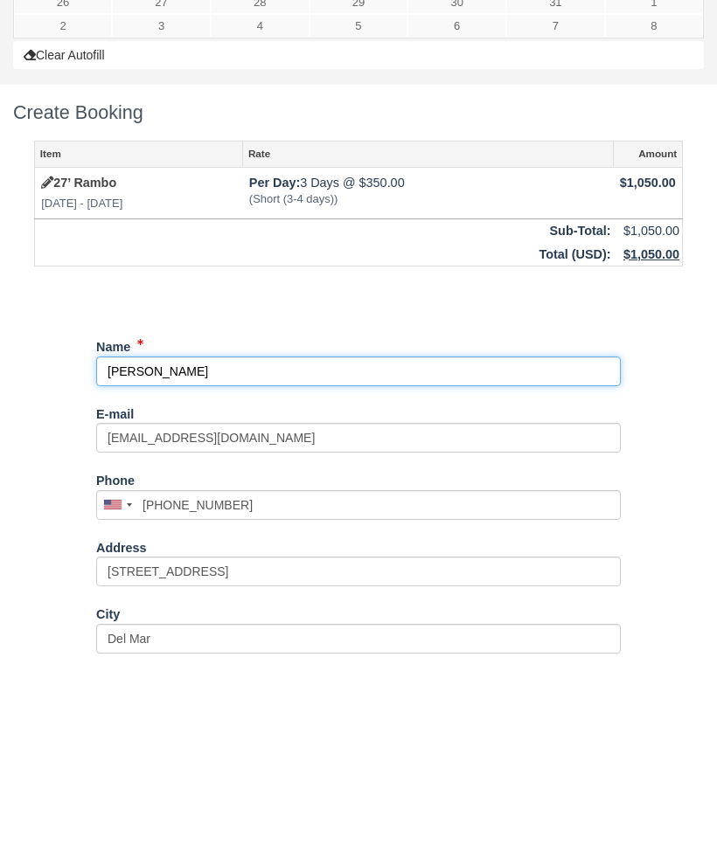
select select "CA"
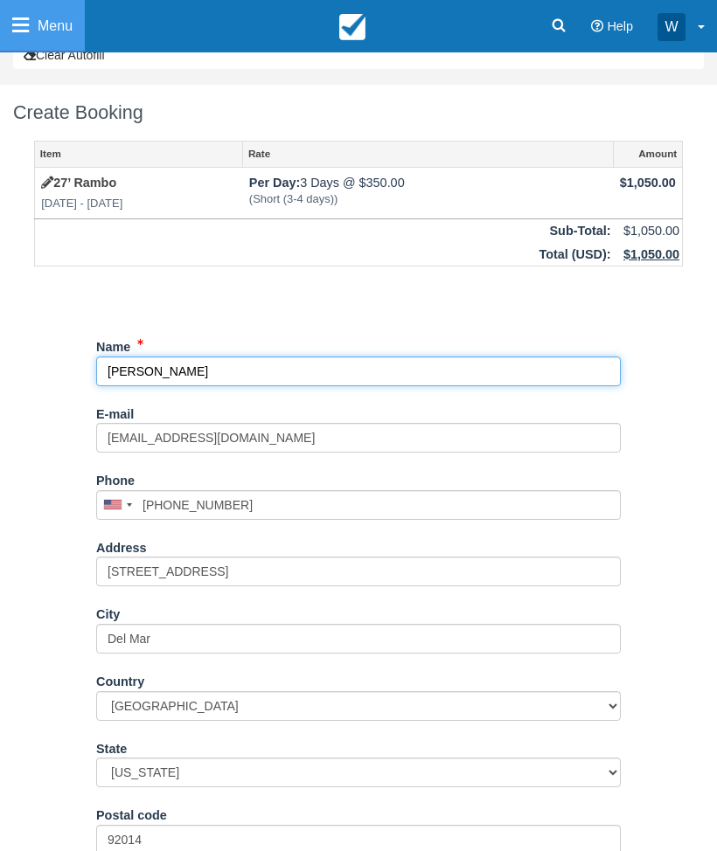
scroll to position [431, 0]
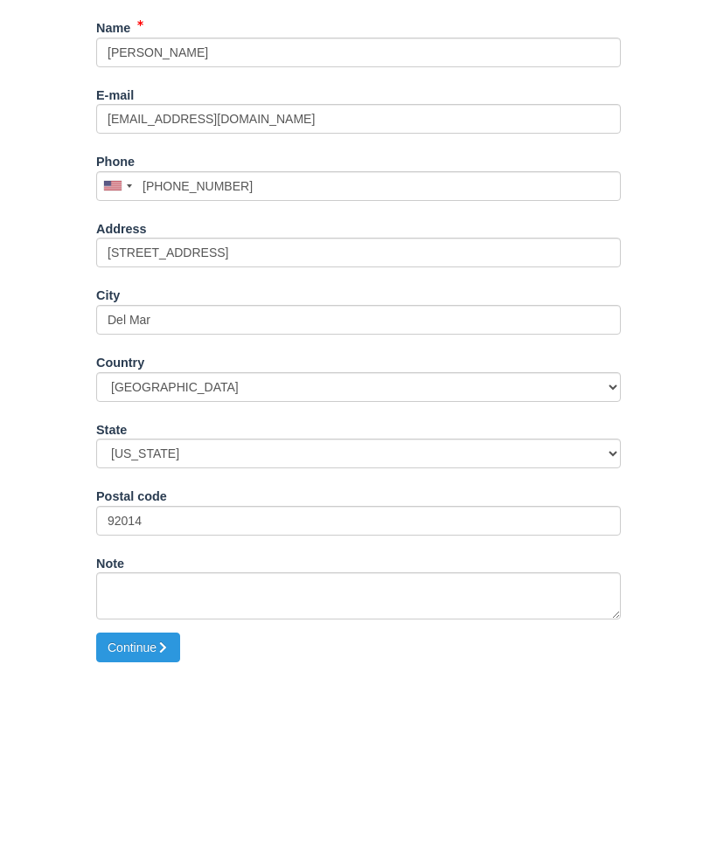
click at [173, 817] on button "Continue" at bounding box center [138, 832] width 84 height 30
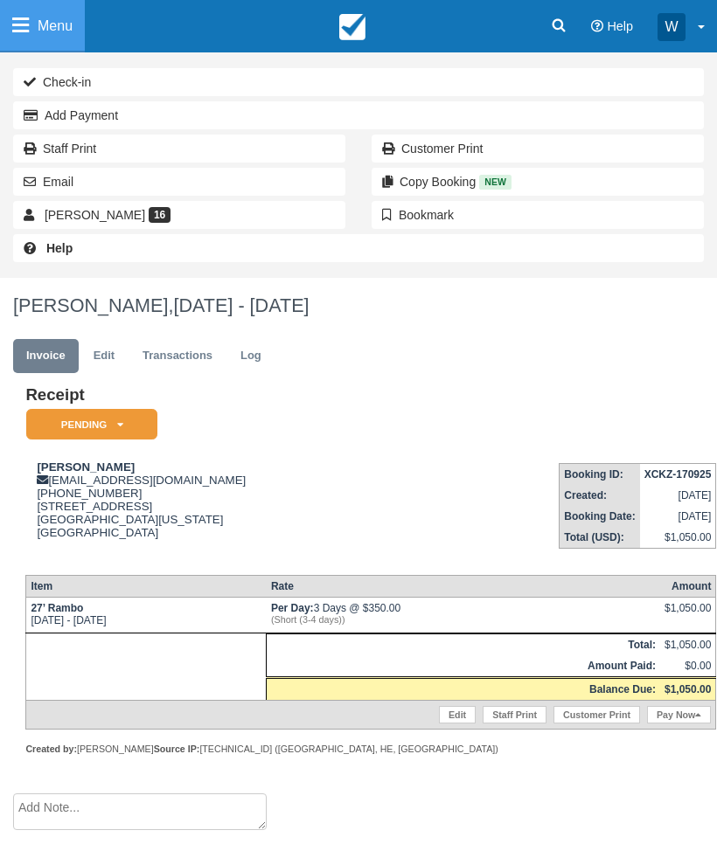
click at [140, 417] on em "Pending" at bounding box center [91, 424] width 131 height 31
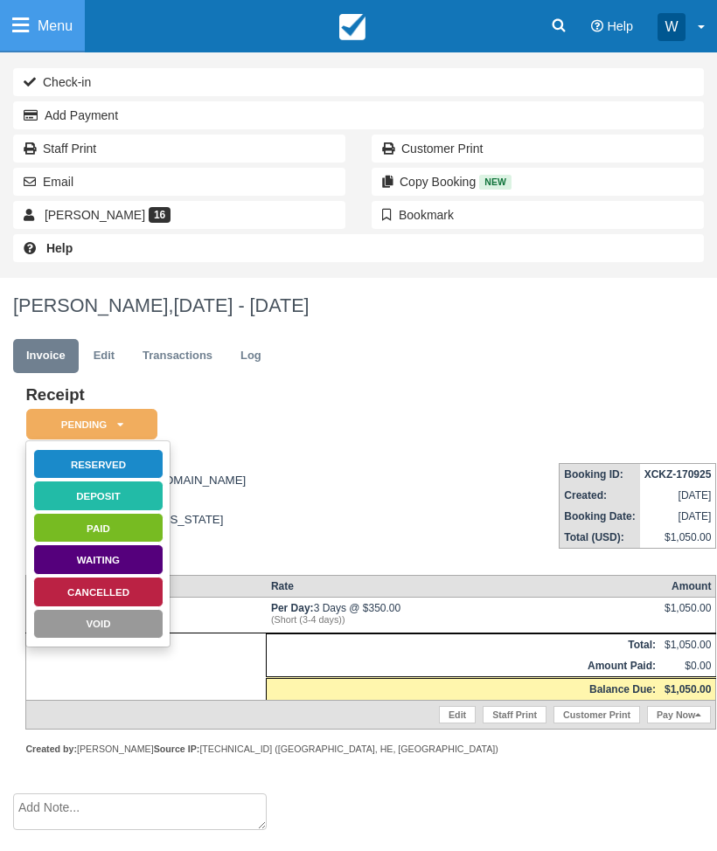
click at [149, 462] on link "Reserved" at bounding box center [98, 464] width 131 height 31
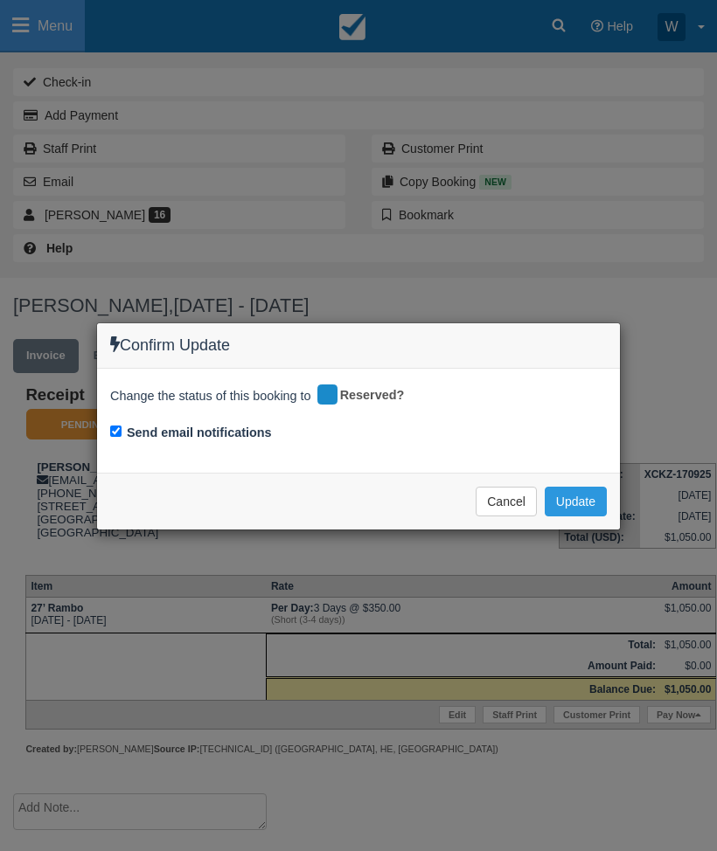
click at [115, 428] on input "Send email notifications" at bounding box center [115, 431] width 11 height 11
checkbox input "false"
click at [601, 492] on button "Update" at bounding box center [576, 502] width 62 height 30
